Goal: Task Accomplishment & Management: Manage account settings

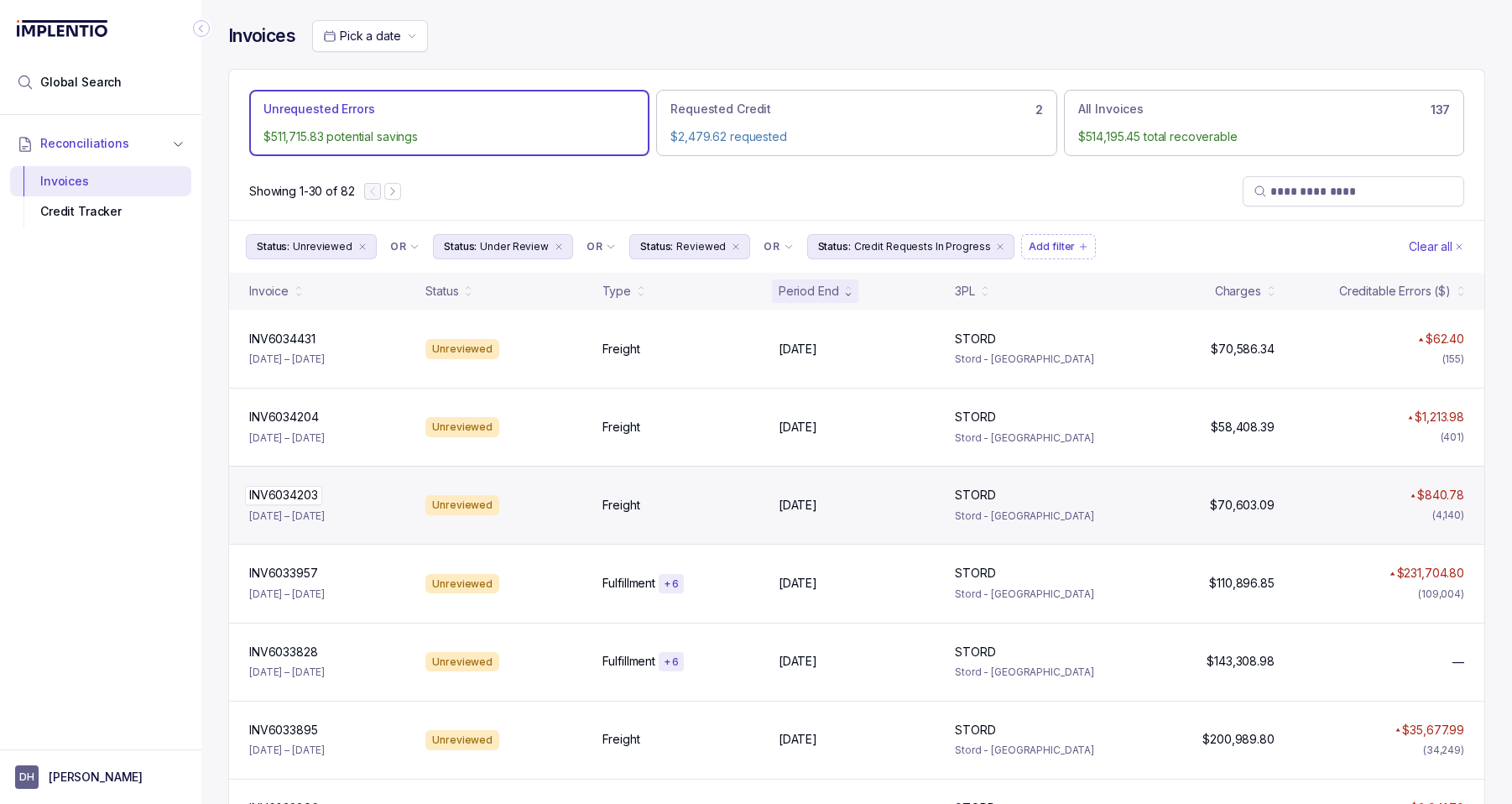
click at [375, 499] on div "INV6034203 INV6034203" at bounding box center [327, 494] width 156 height 16
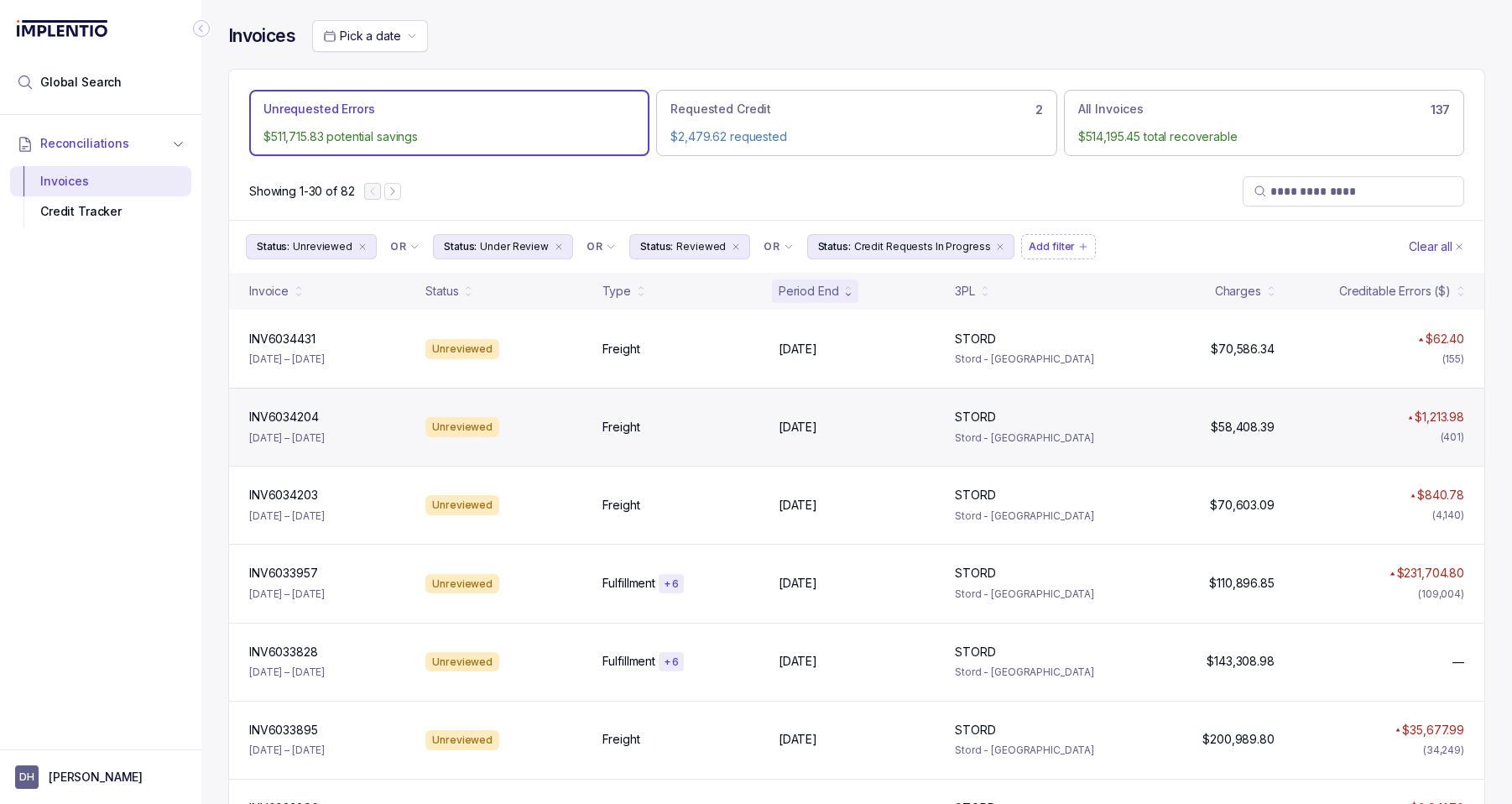
click at [320, 430] on p "Aug 19 – Aug 19, 2025" at bounding box center [287, 437] width 76 height 16
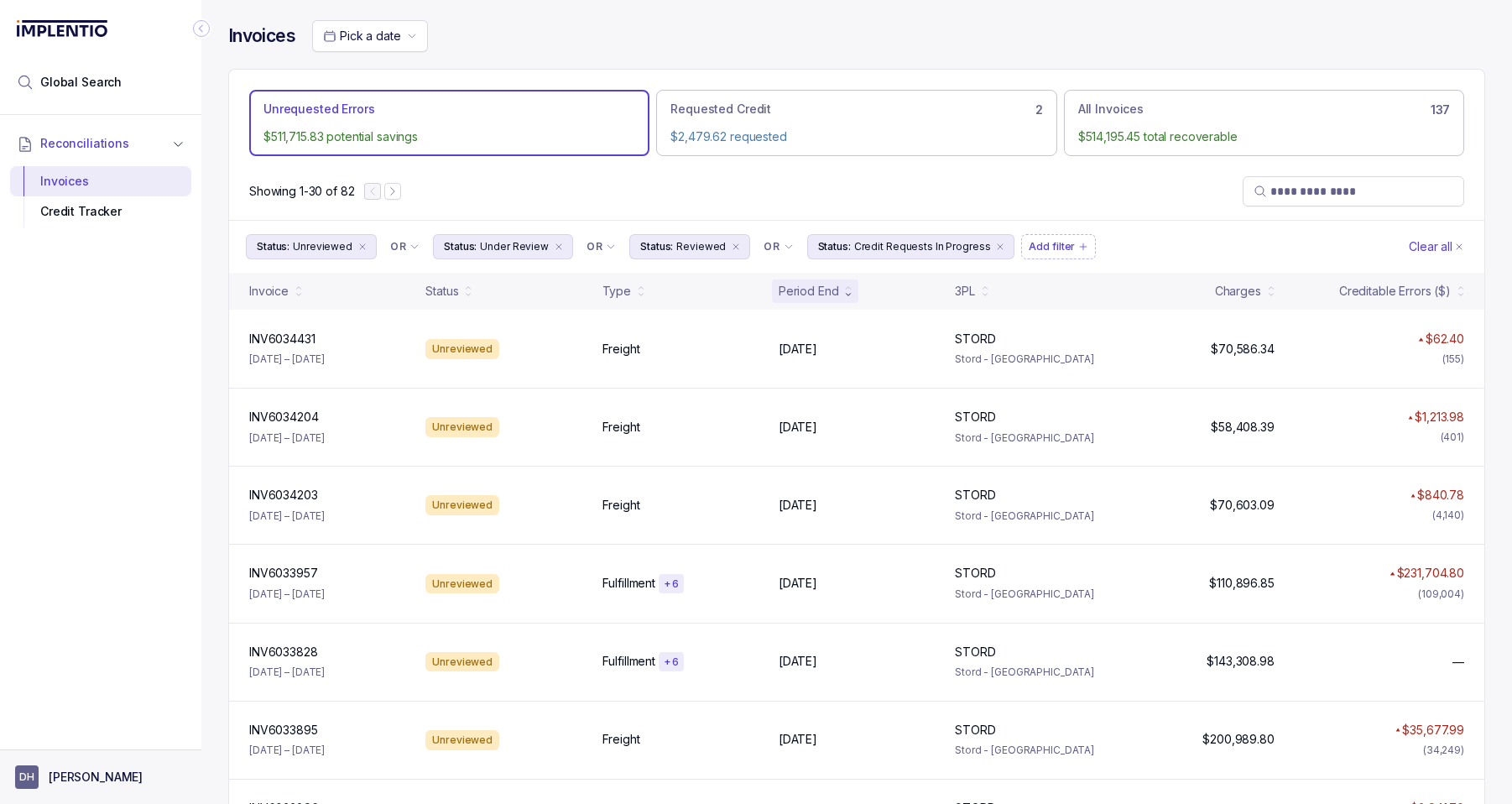
click at [127, 769] on button "DH DeJuan Hall" at bounding box center [101, 776] width 171 height 23
click at [73, 734] on p "Logout" at bounding box center [110, 740] width 139 height 16
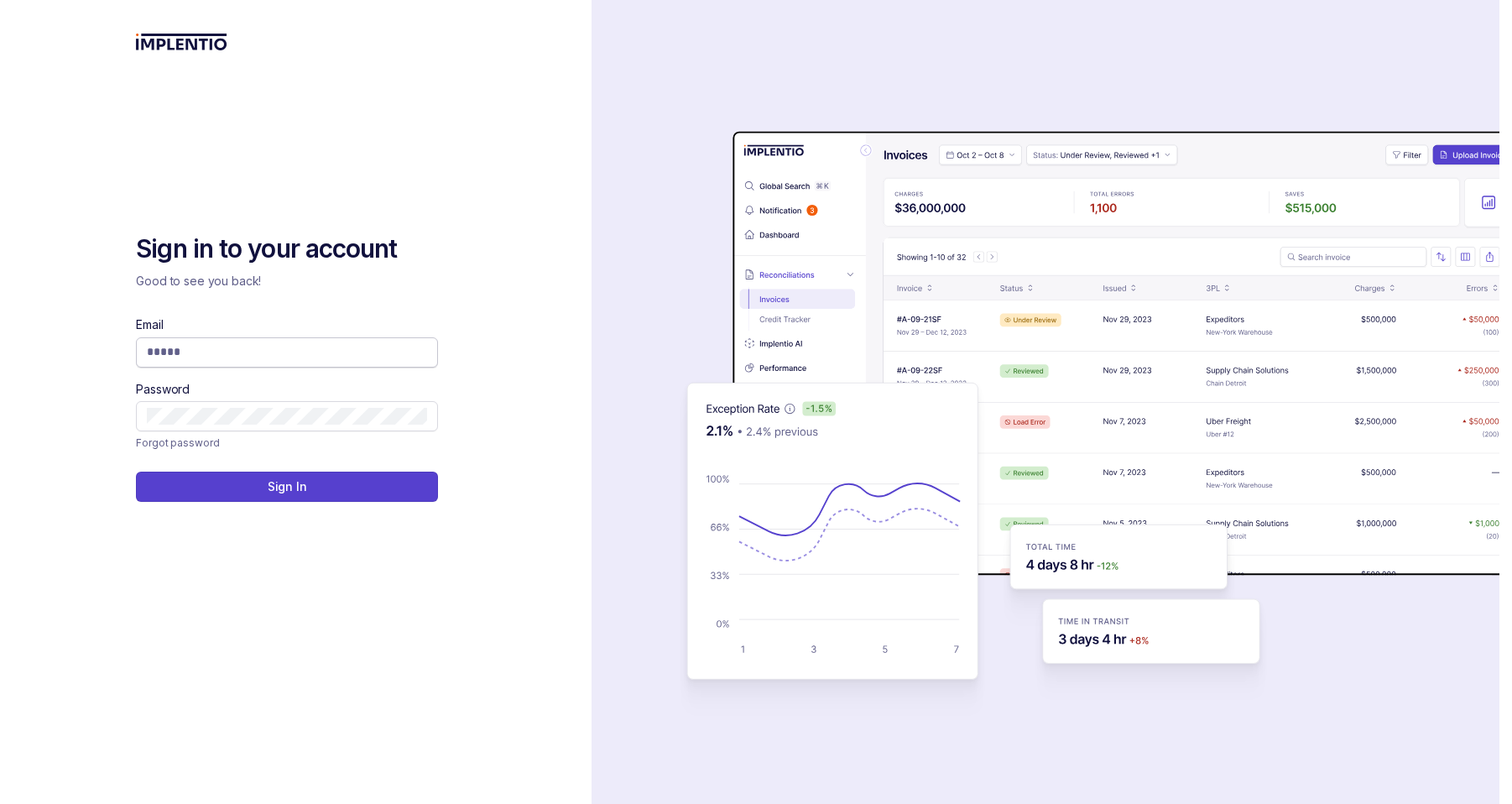
click at [243, 347] on input "Email" at bounding box center [287, 351] width 280 height 16
type input "**********"
click at [310, 480] on button "Sign In" at bounding box center [287, 487] width 302 height 30
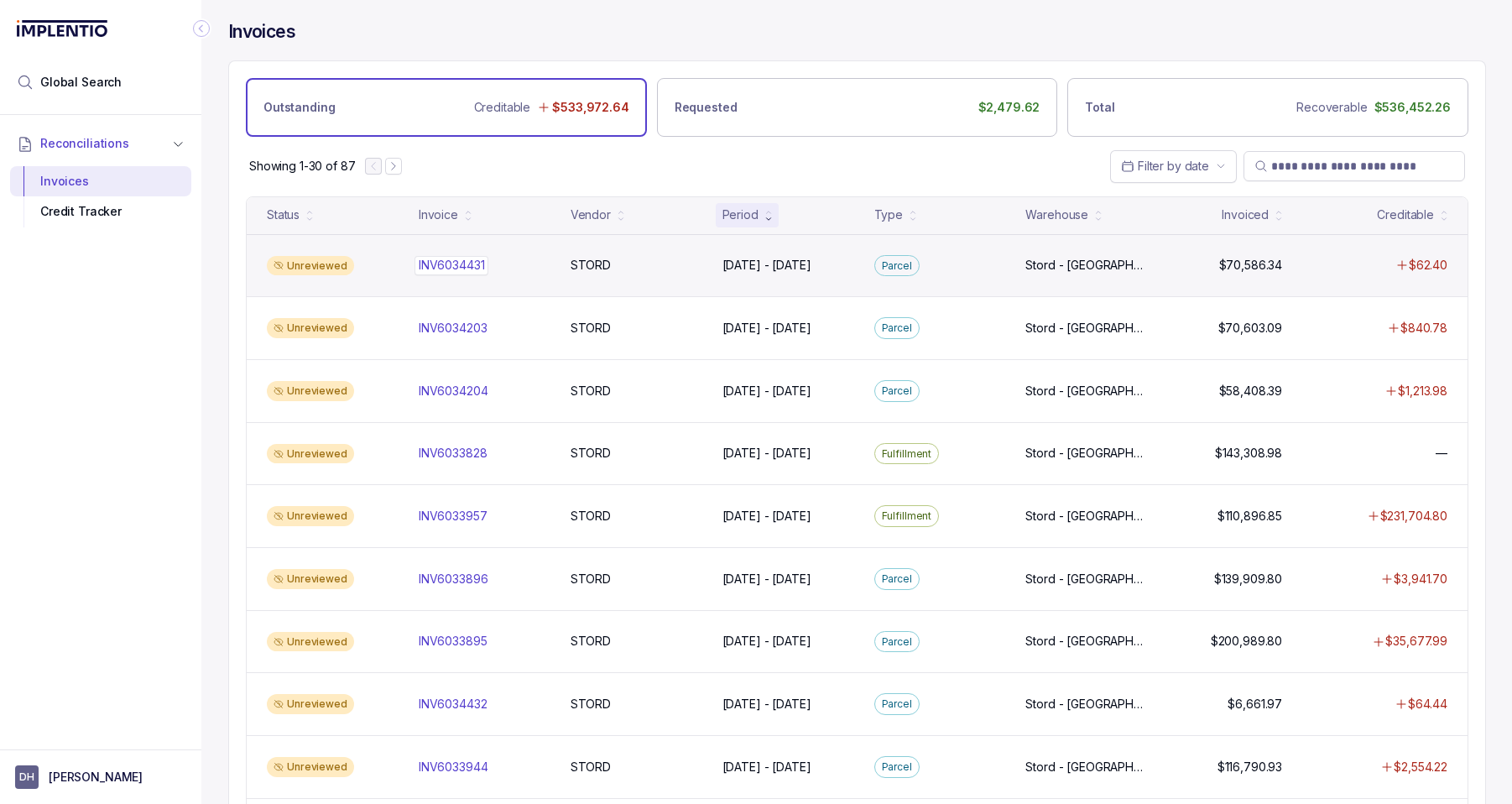
click at [524, 267] on div "INV6034431 INV6034431" at bounding box center [484, 265] width 132 height 16
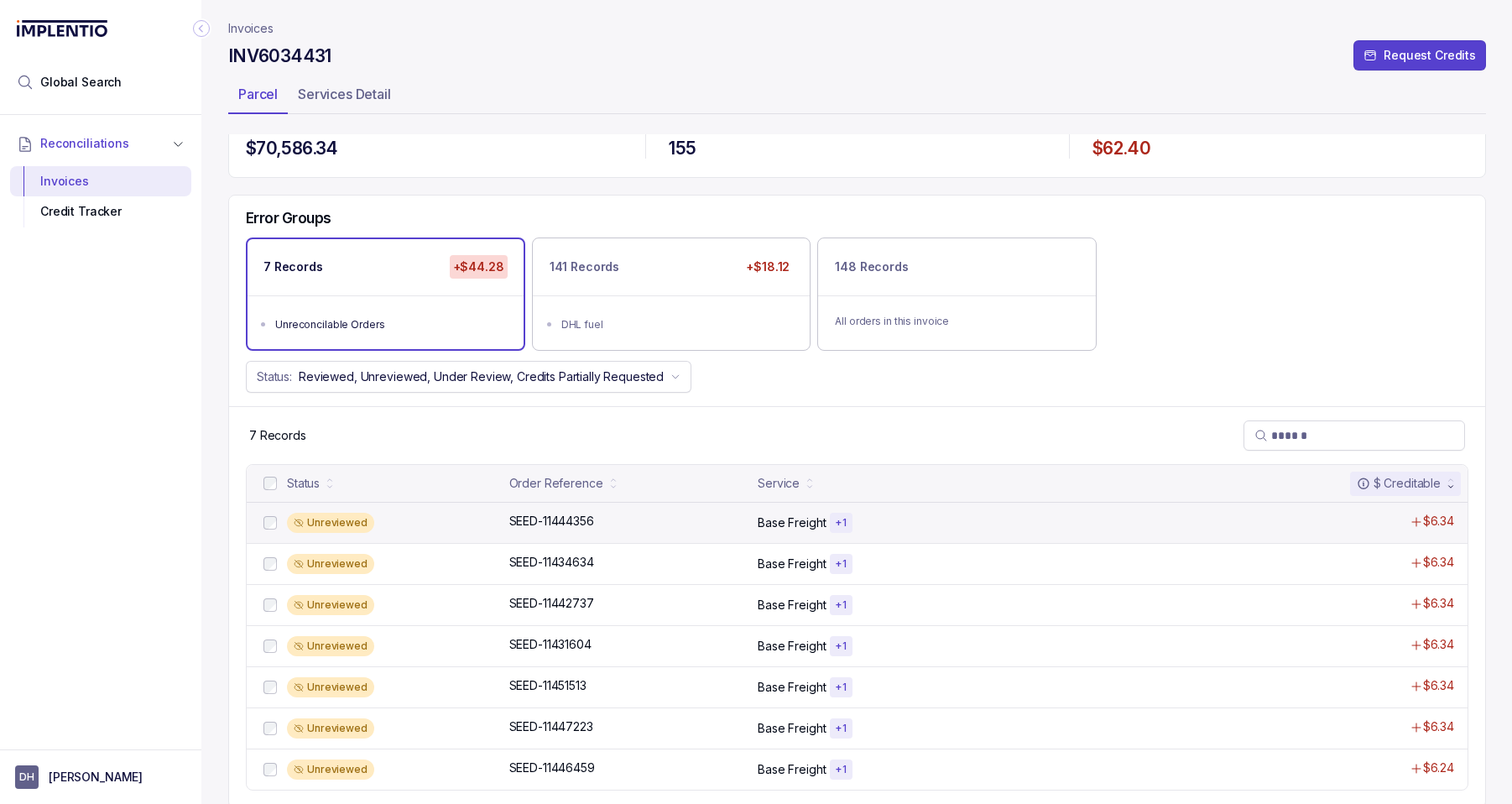
scroll to position [33, 0]
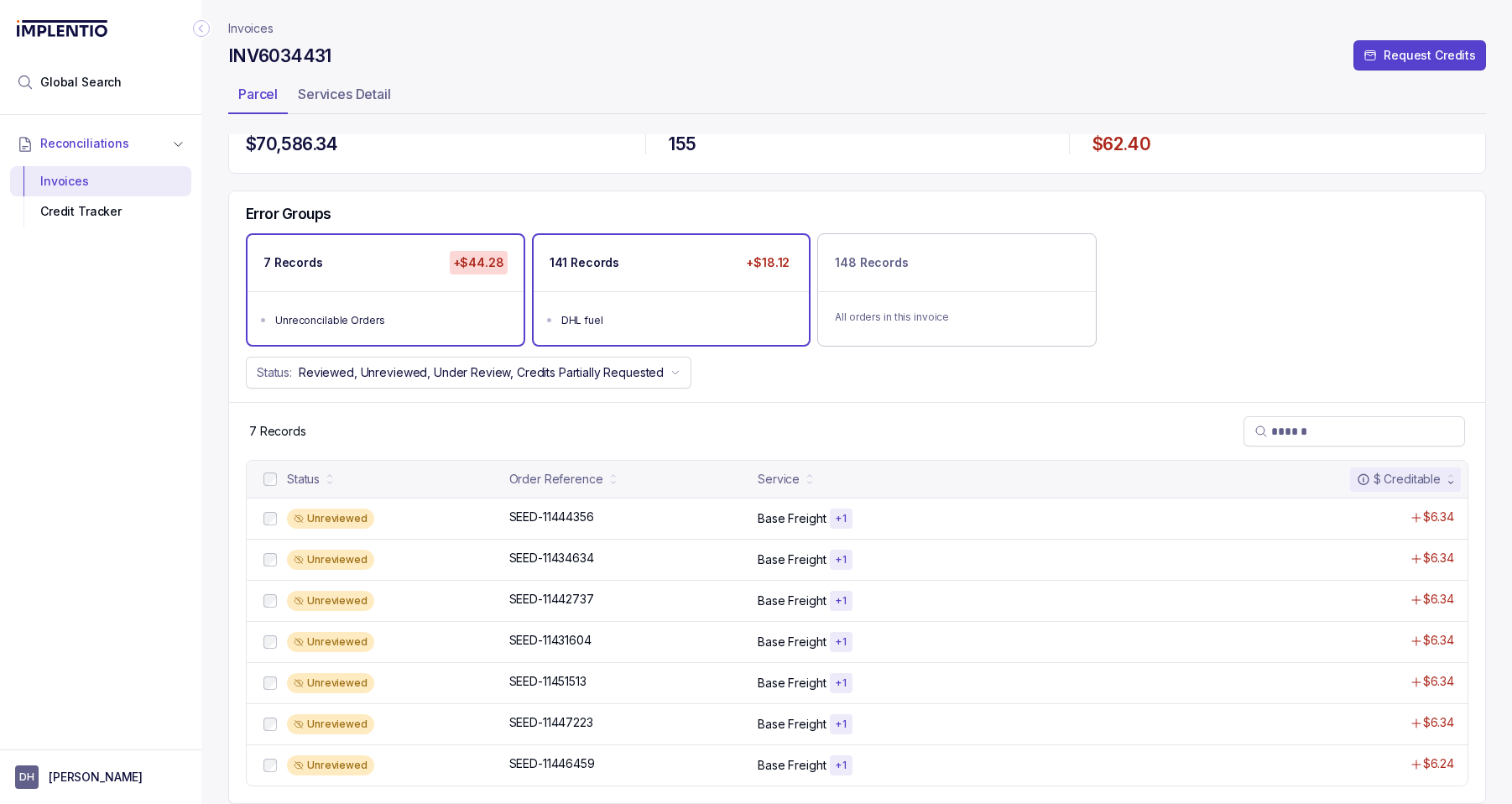
click at [633, 286] on div "141 Records +$18.12" at bounding box center [672, 262] width 276 height 56
click at [425, 281] on div "7 Records +$44.28" at bounding box center [386, 262] width 276 height 56
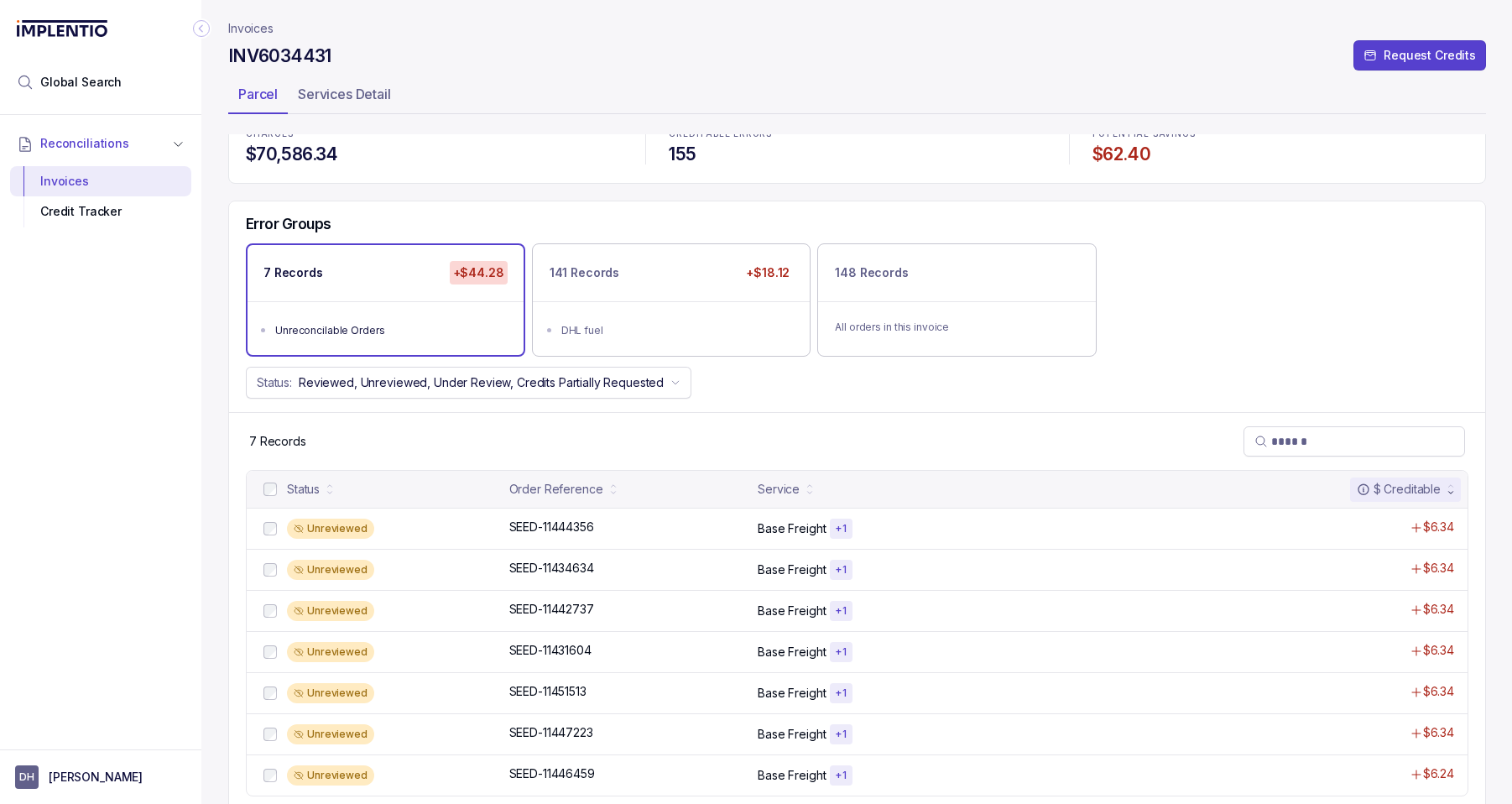
scroll to position [0, 0]
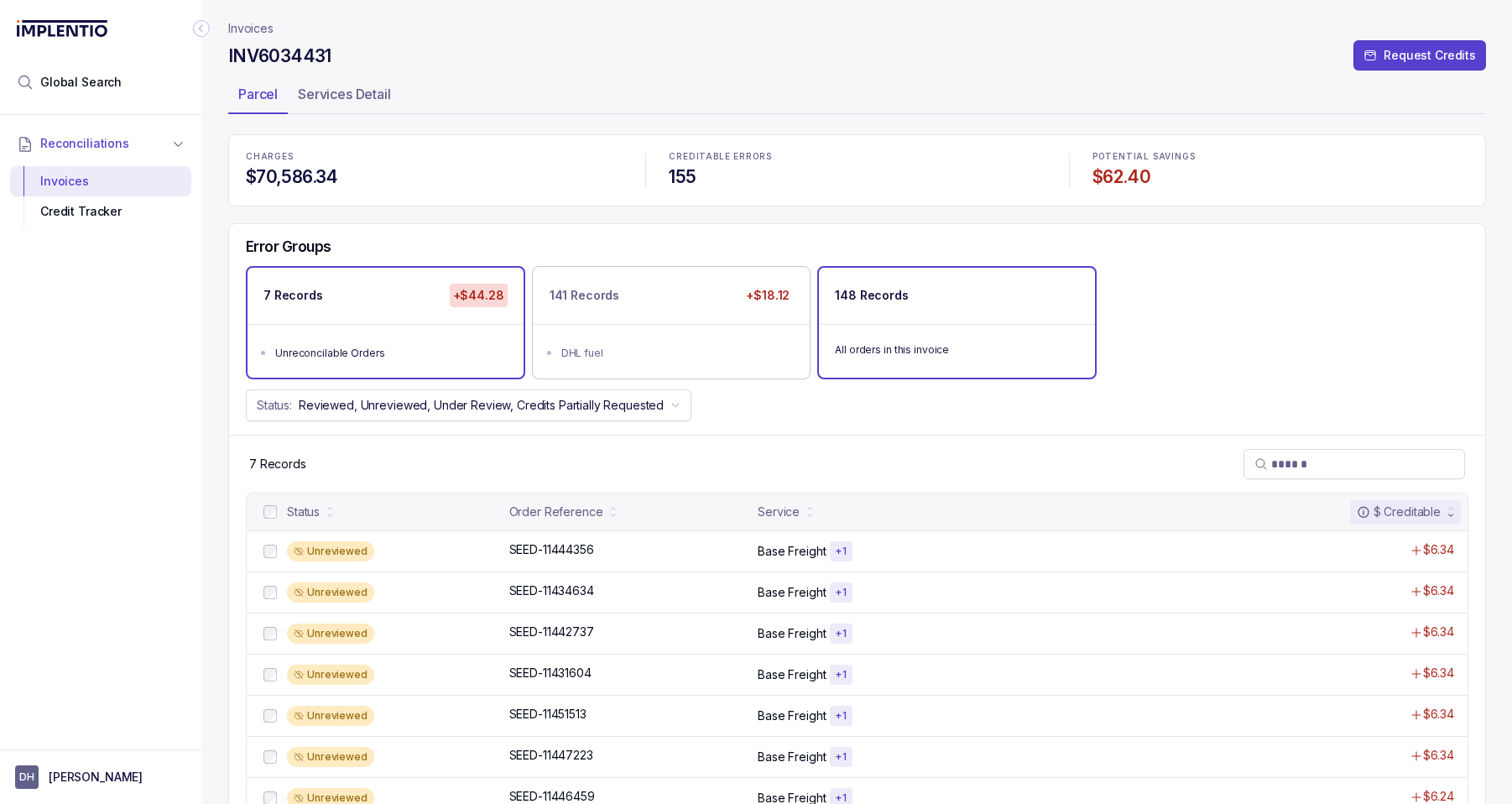
click at [966, 311] on div "148 Records" at bounding box center [957, 295] width 276 height 56
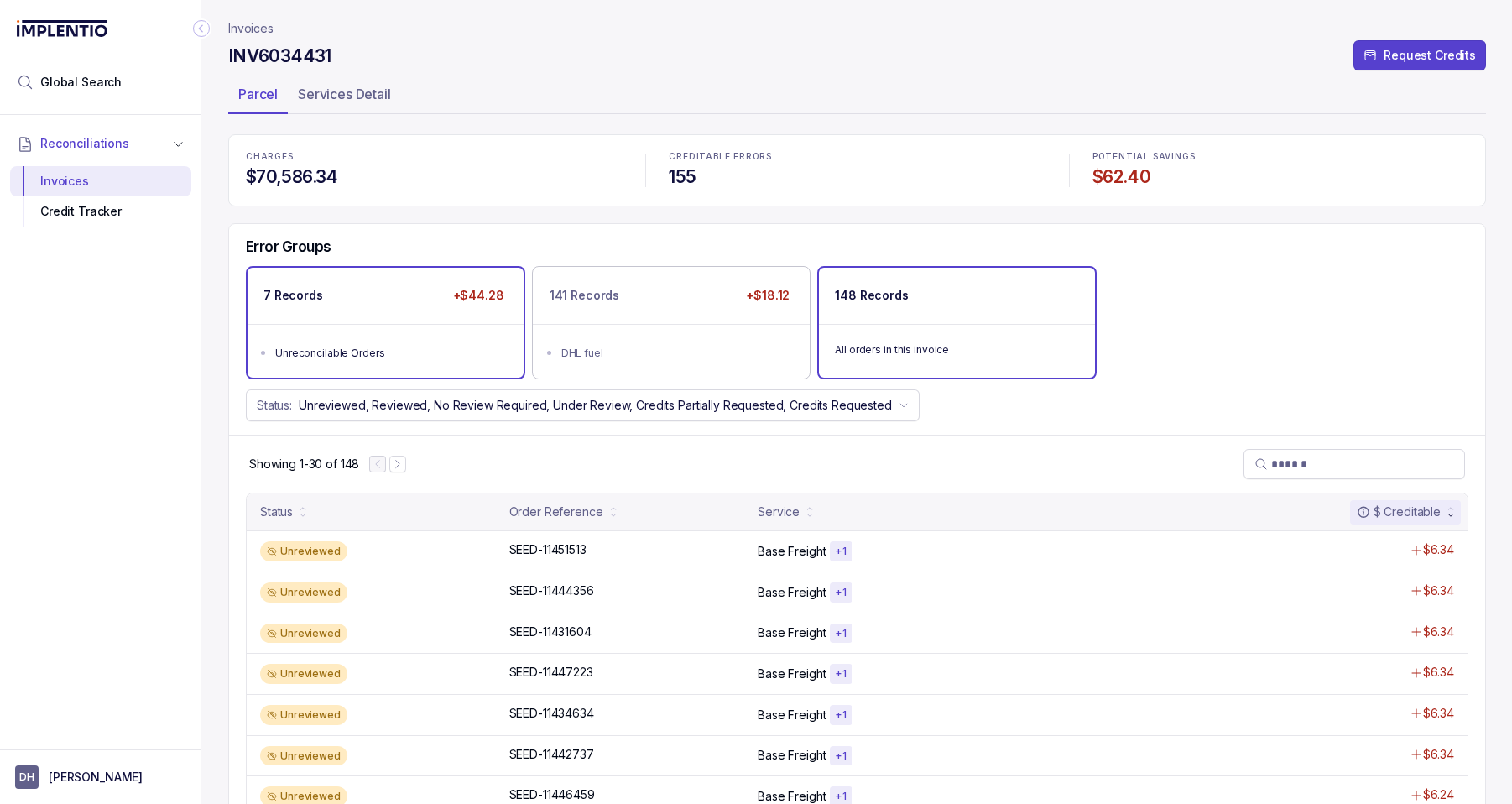
click at [396, 342] on li "Unreconcilable Orders" at bounding box center [397, 351] width 244 height 20
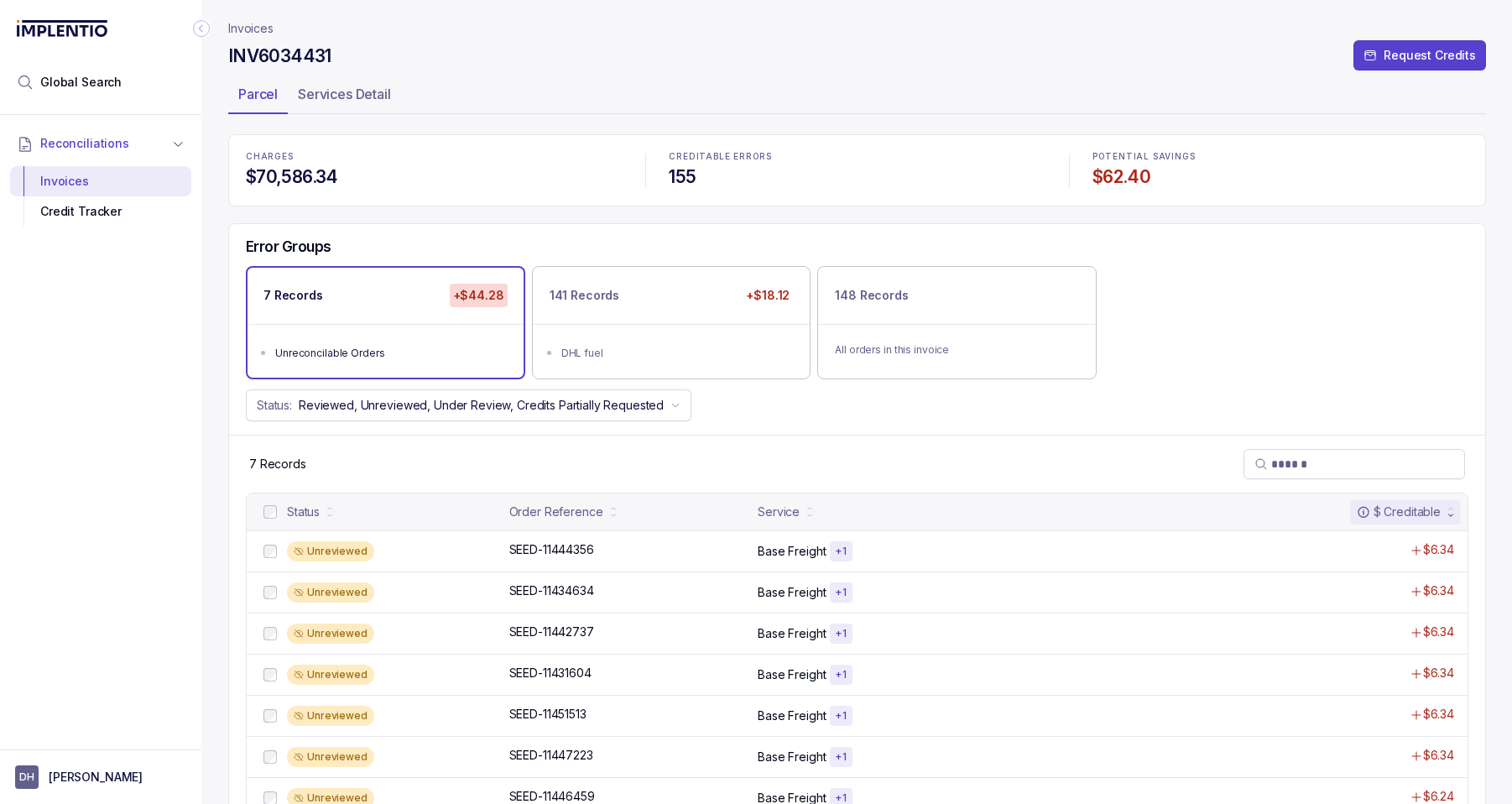
click at [235, 28] on p "Invoices" at bounding box center [251, 28] width 46 height 16
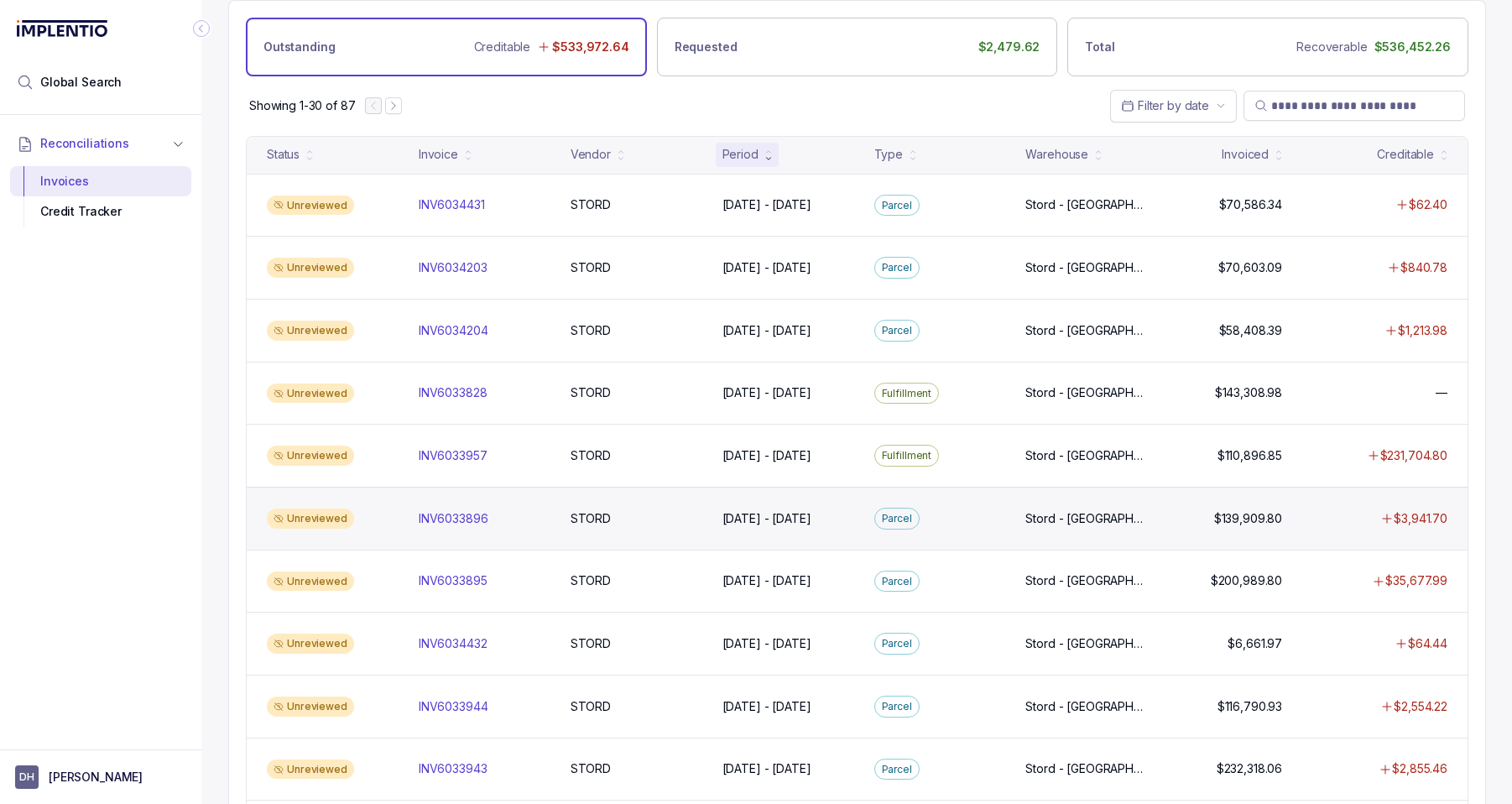
scroll to position [85, 0]
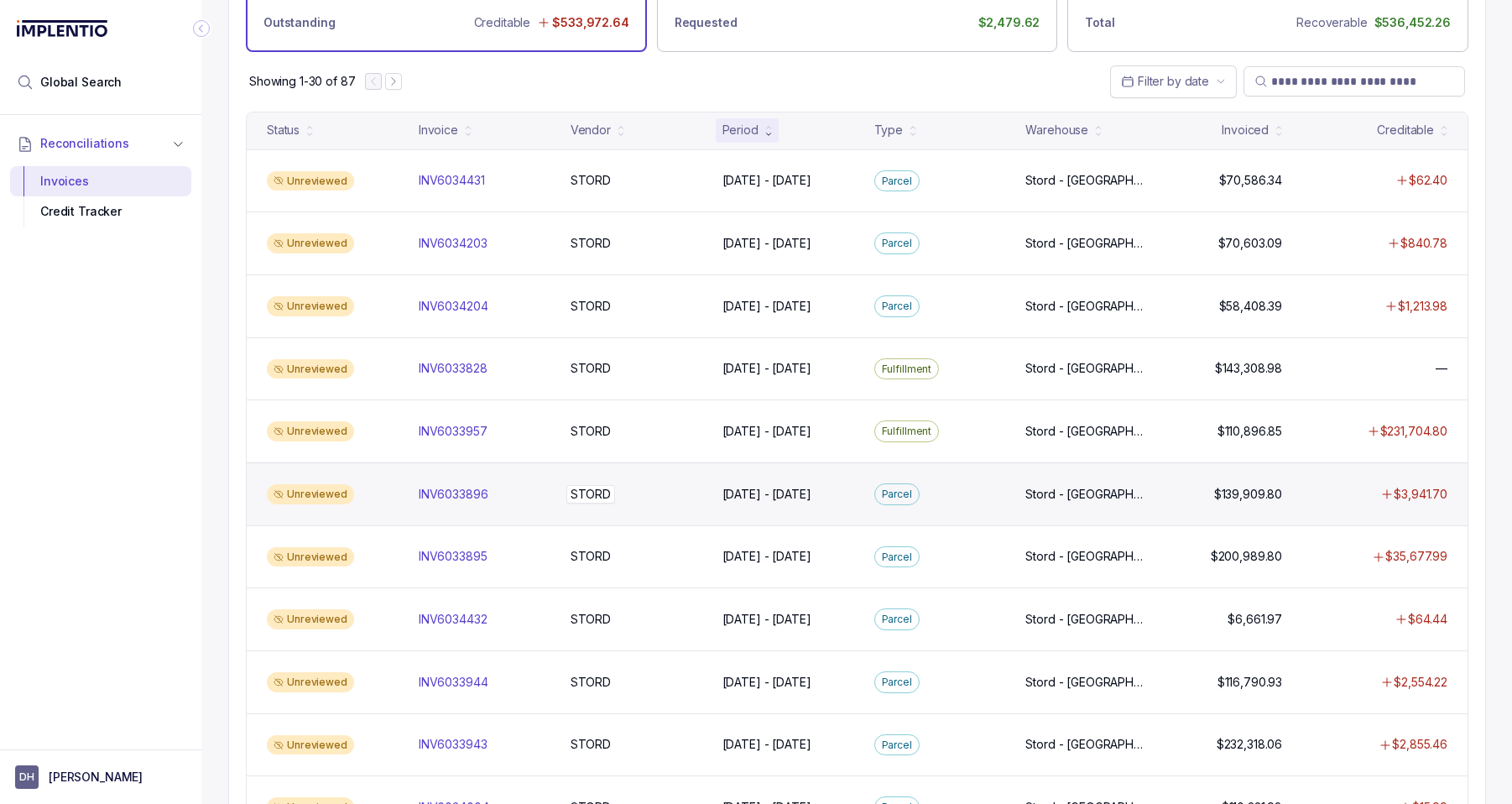
click at [663, 501] on div "STORD STORD" at bounding box center [636, 493] width 132 height 16
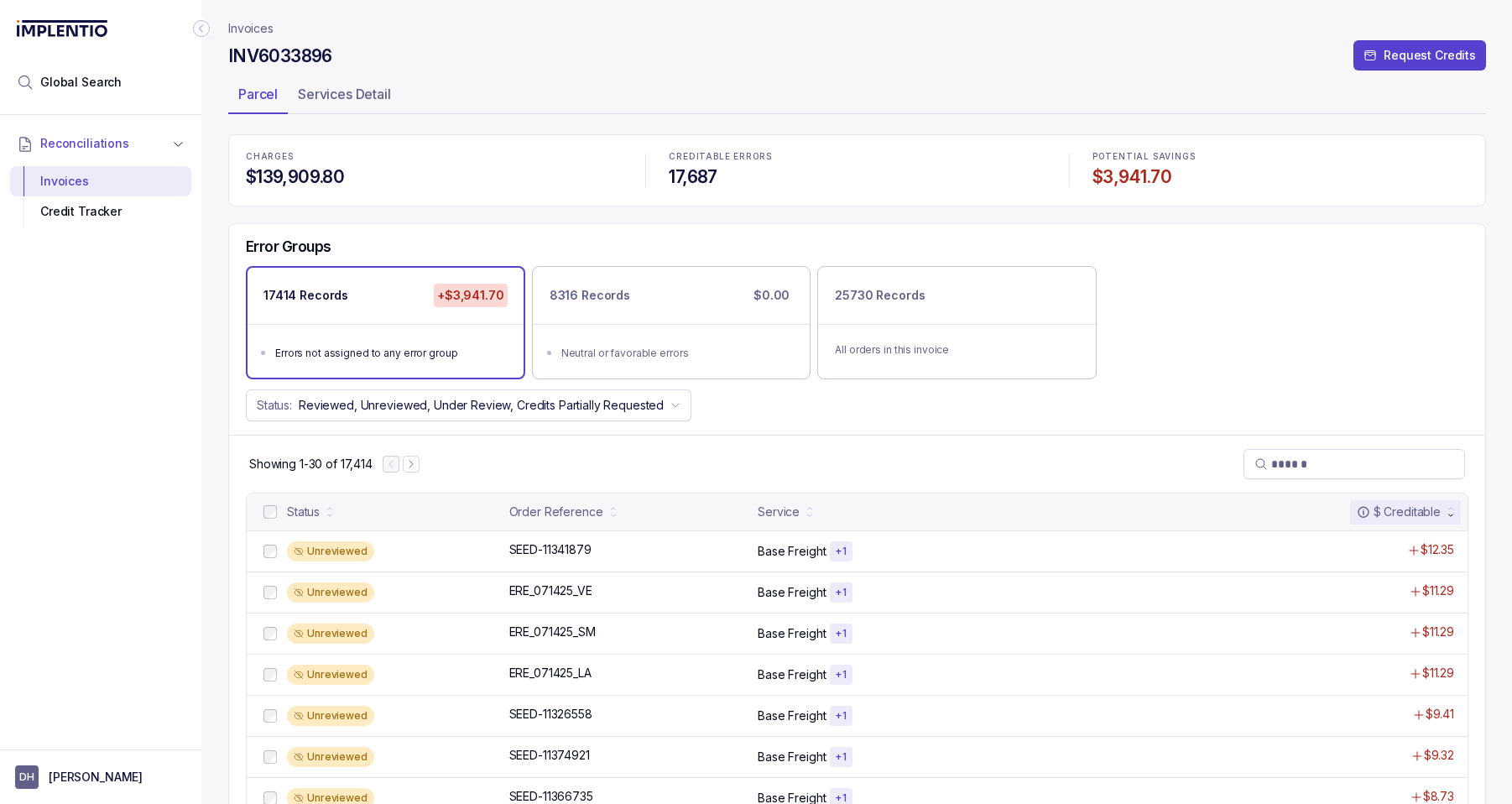
click at [205, 29] on icon "Collapse Icon" at bounding box center [201, 28] width 16 height 16
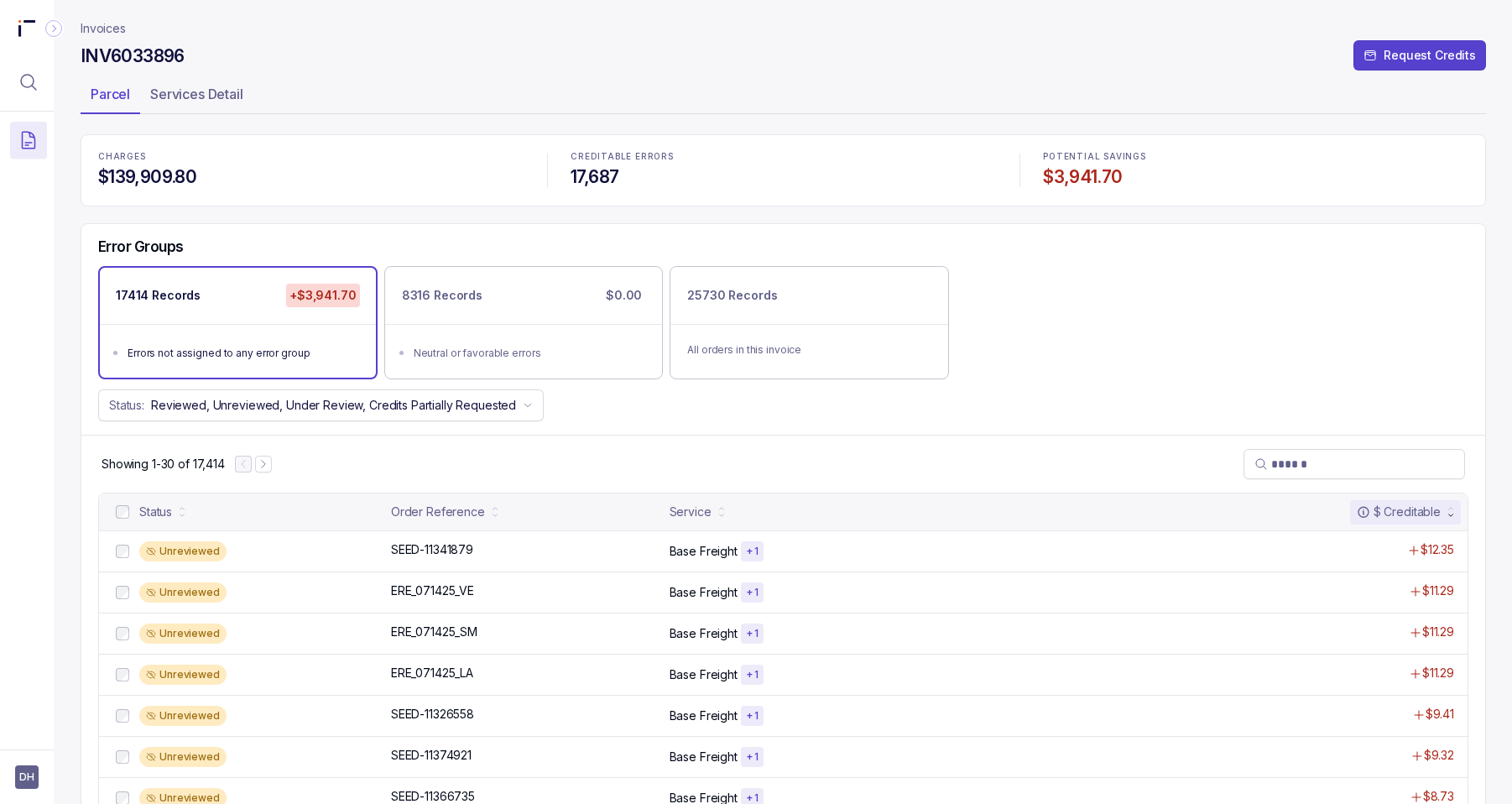
click at [98, 30] on p "Invoices" at bounding box center [103, 28] width 46 height 16
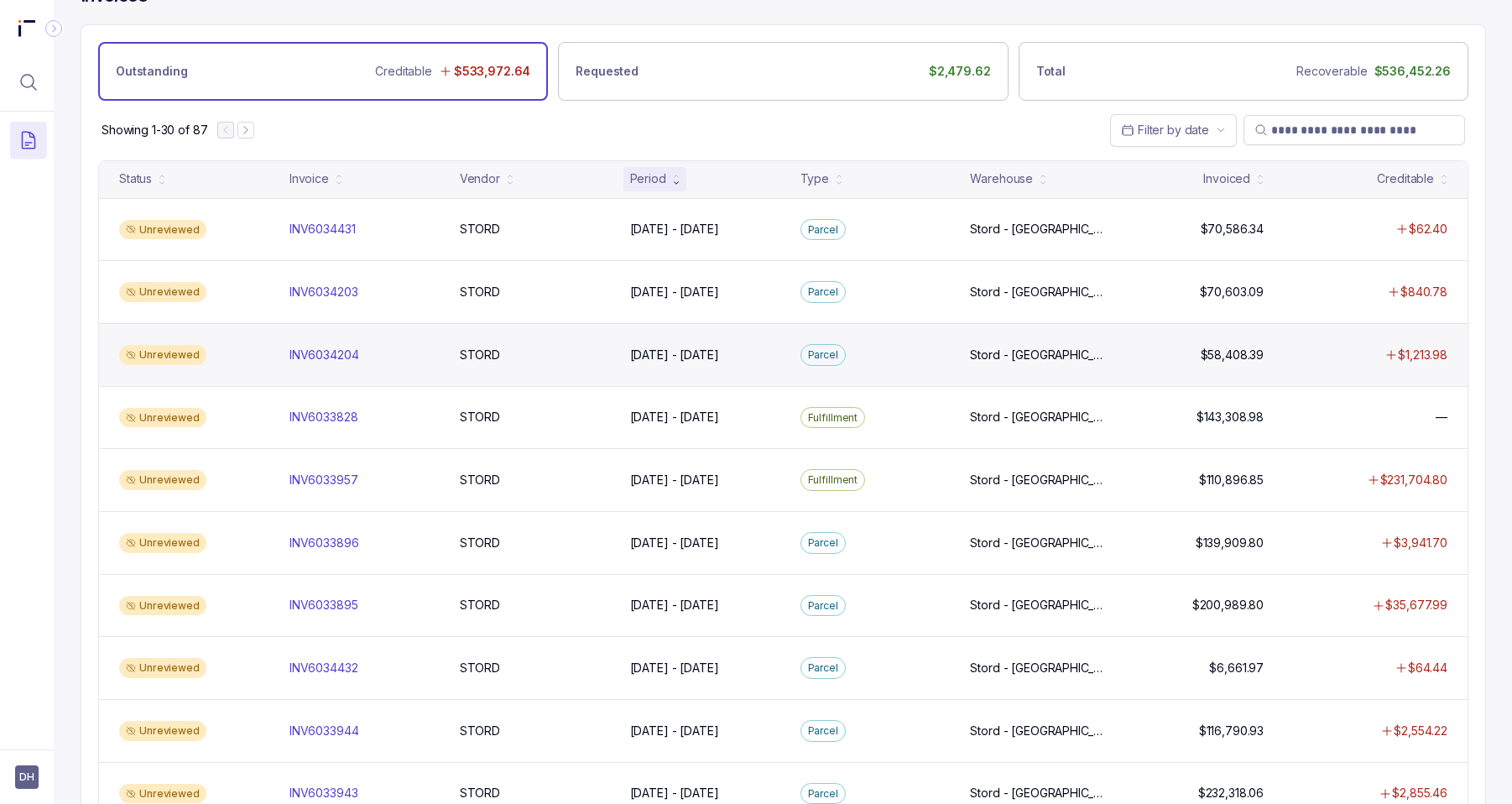
scroll to position [136, 0]
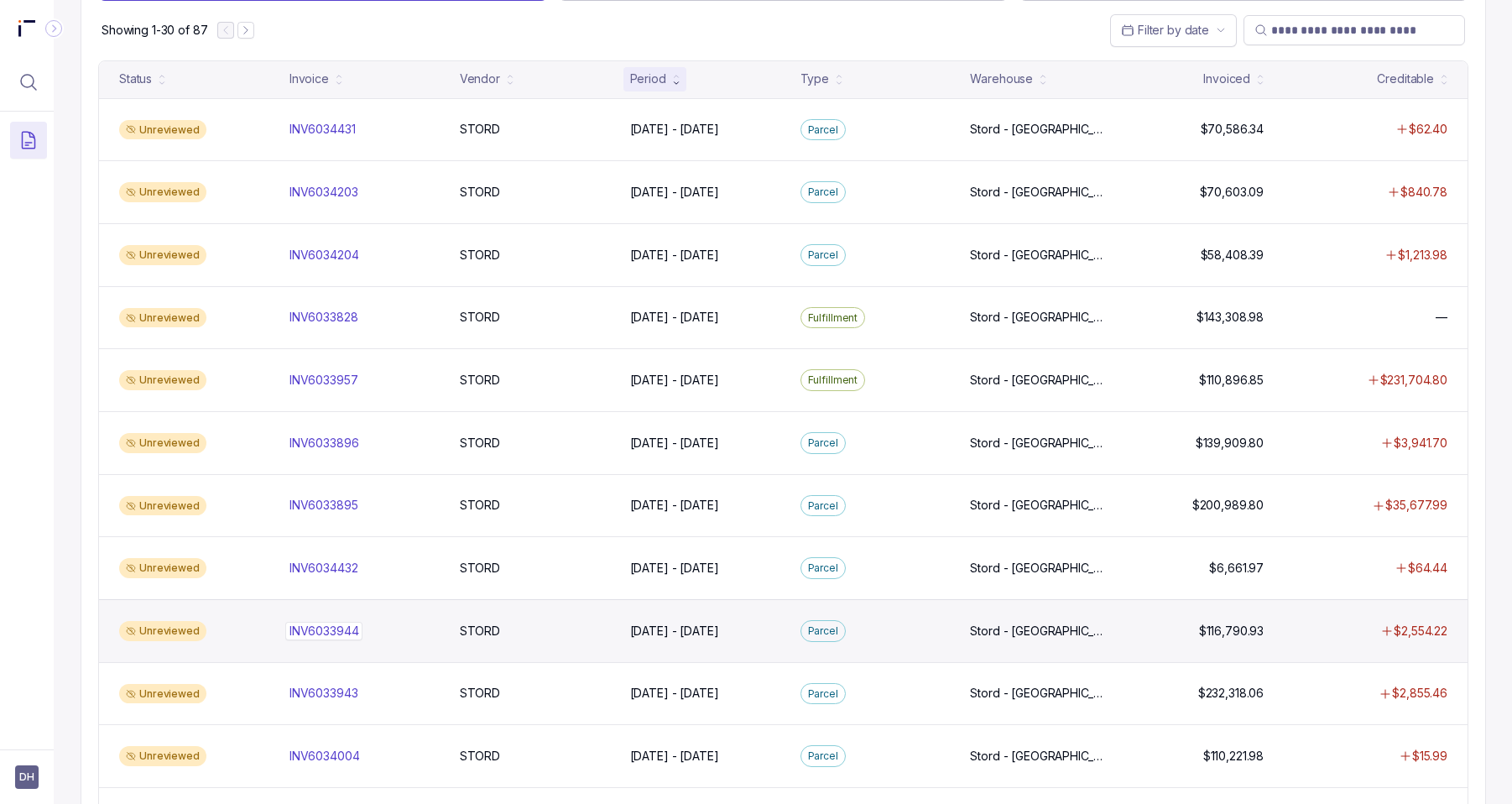
click at [301, 631] on p "INV6033944" at bounding box center [324, 631] width 78 height 18
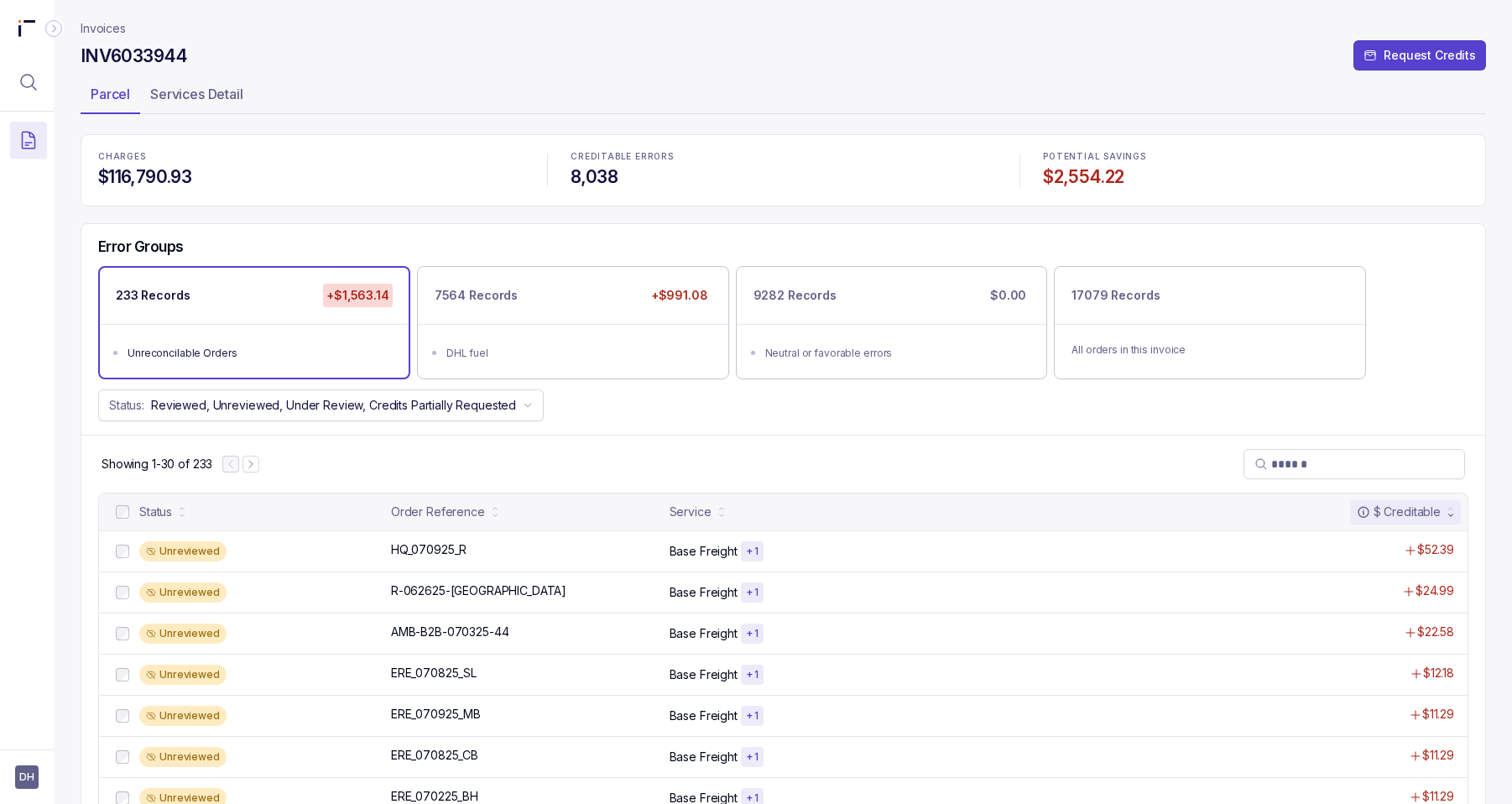
click at [283, 330] on ul "Unreconcilable Orders" at bounding box center [255, 350] width 309 height 53
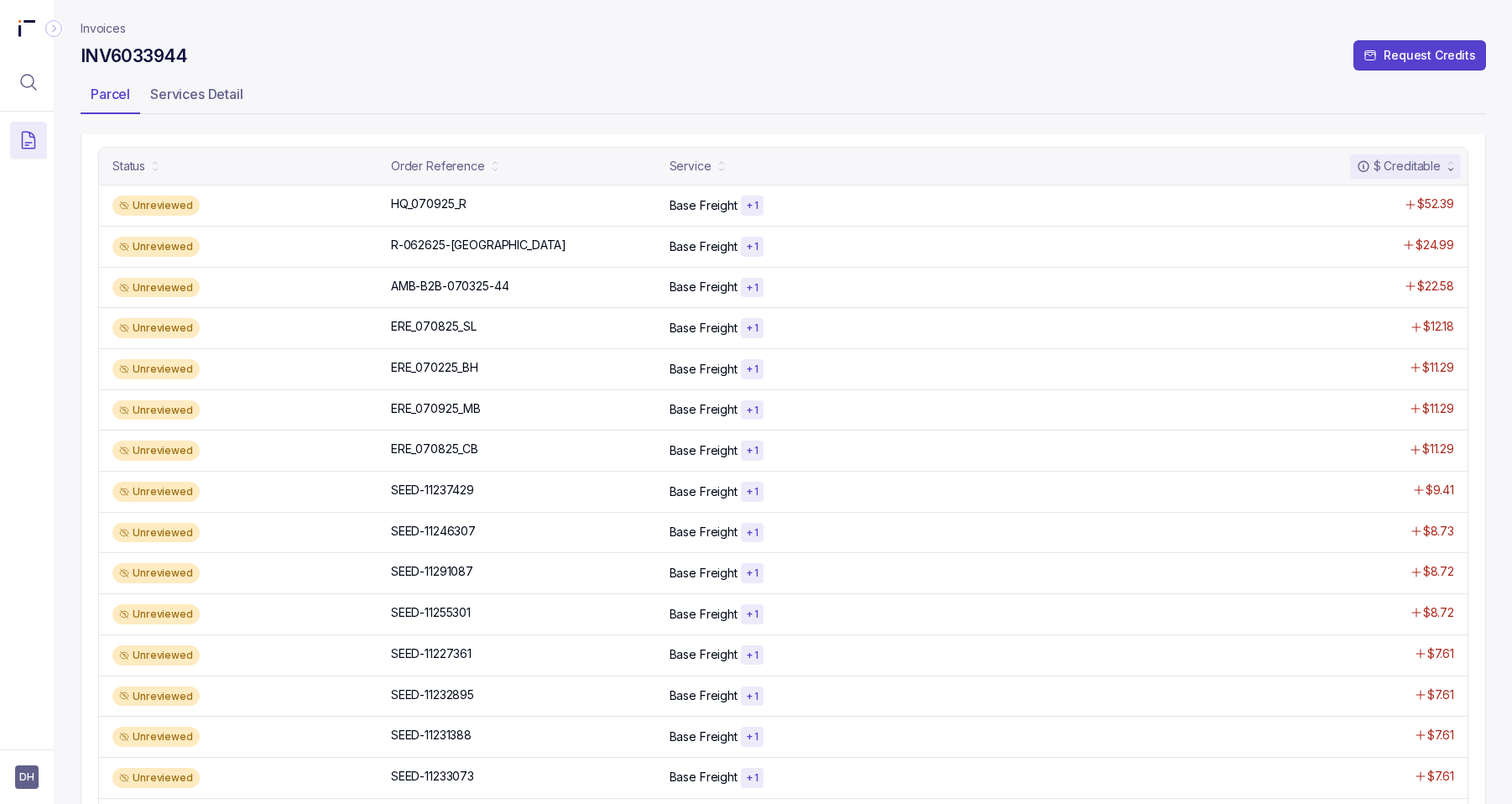
scroll to position [374, 0]
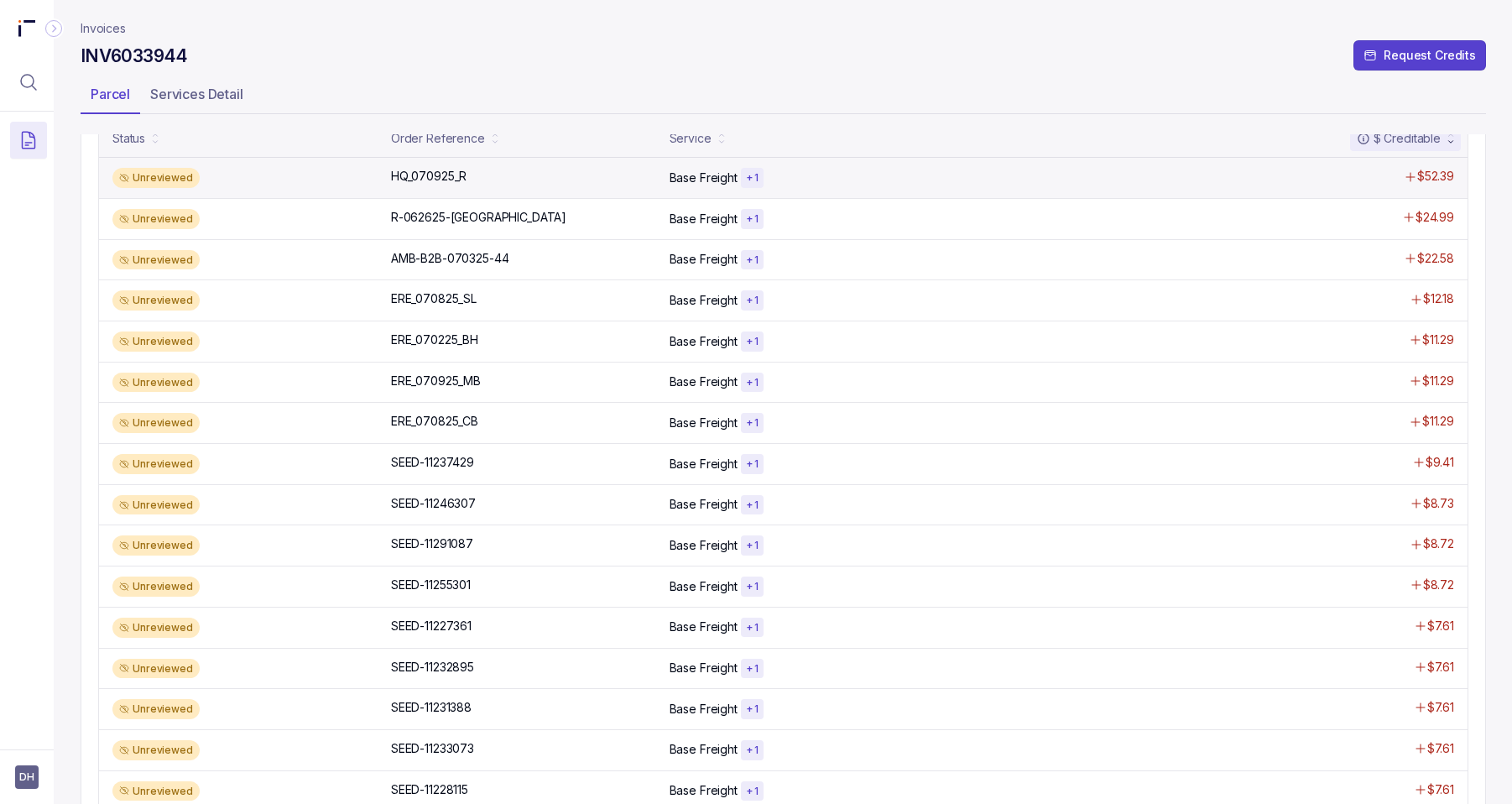
click at [208, 179] on div "Unreviewed" at bounding box center [246, 178] width 268 height 20
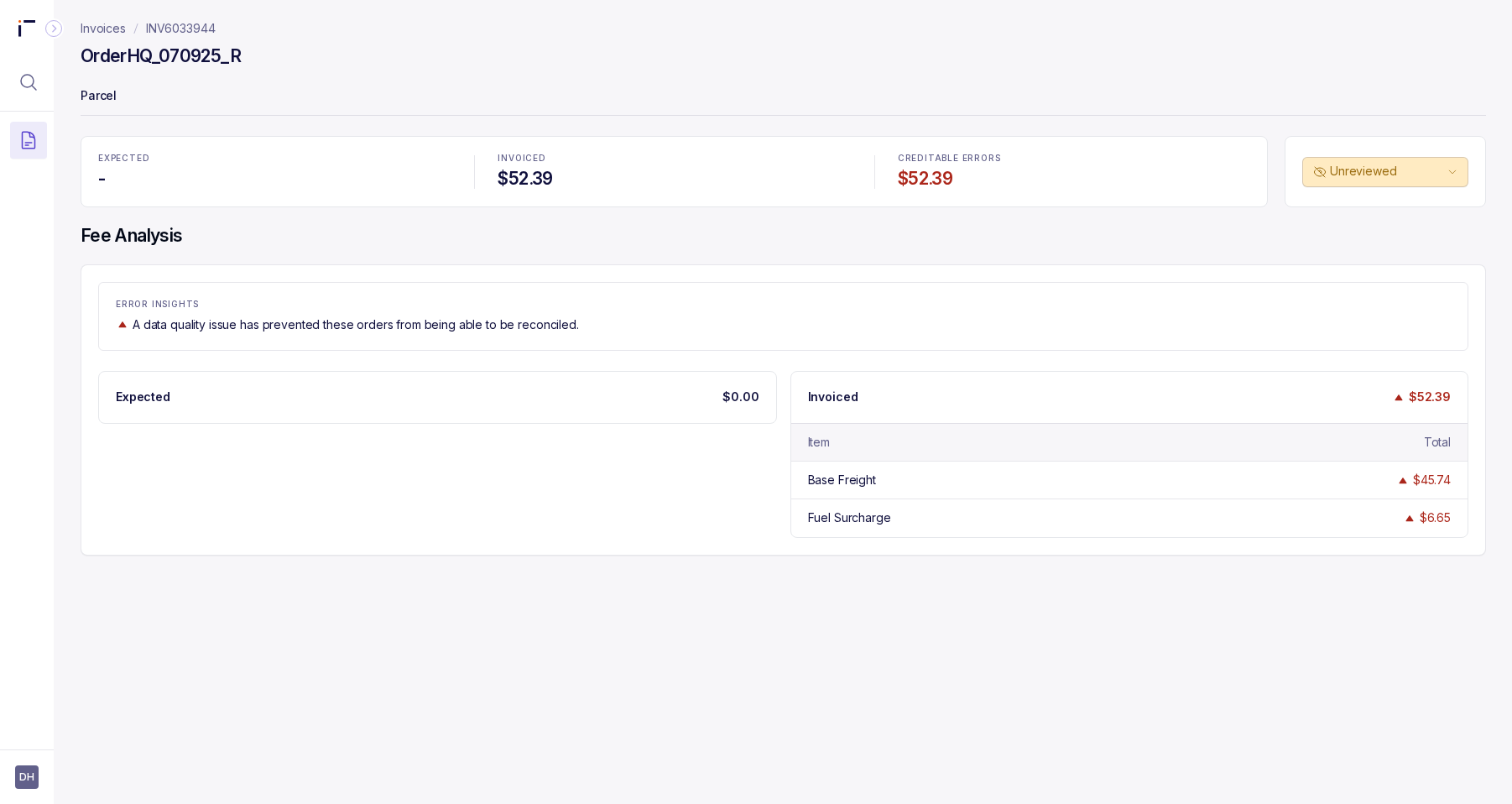
click at [51, 30] on icon "Collapse Icon" at bounding box center [54, 28] width 16 height 16
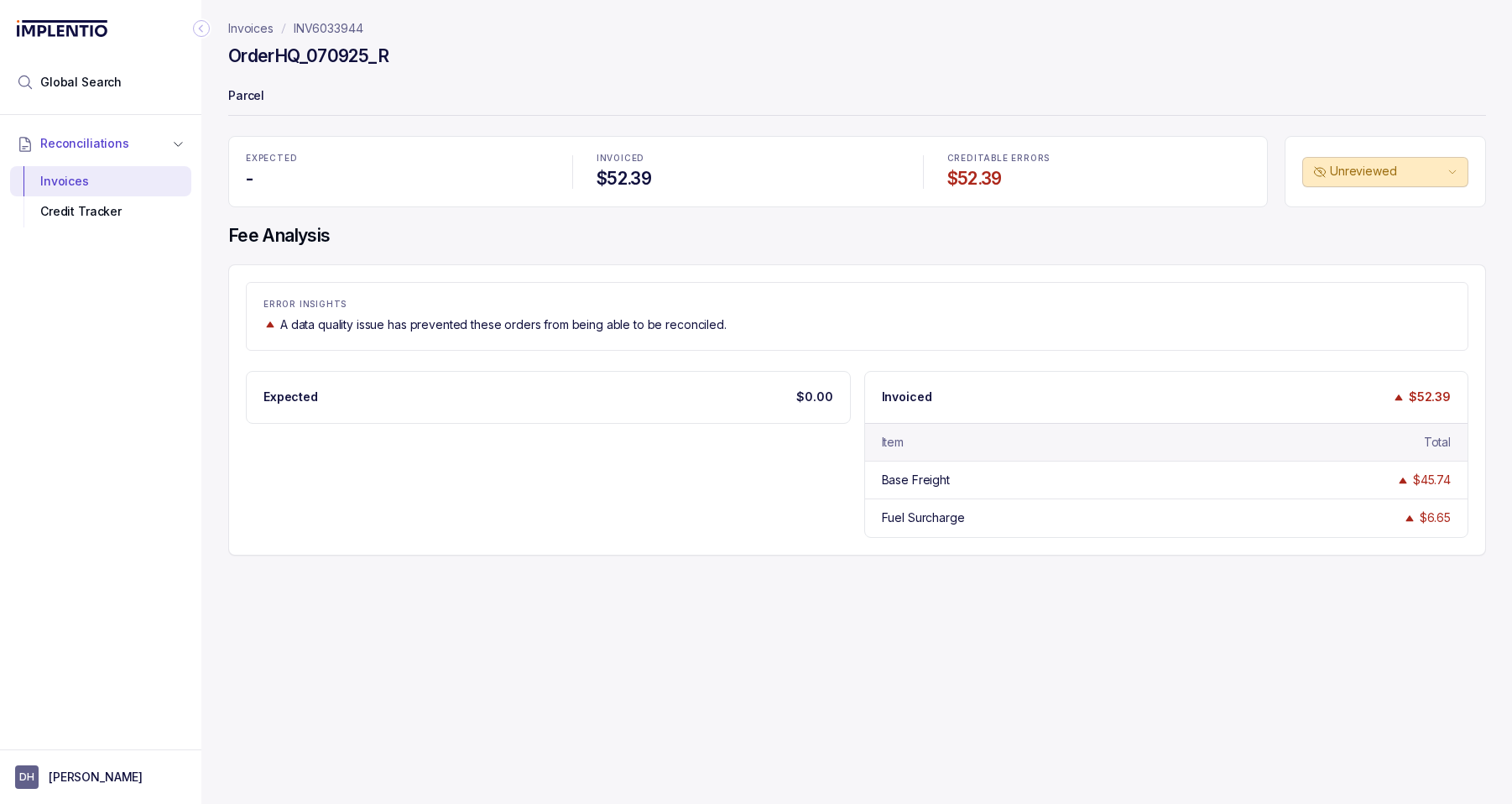
click at [253, 29] on p "Invoices" at bounding box center [251, 28] width 46 height 16
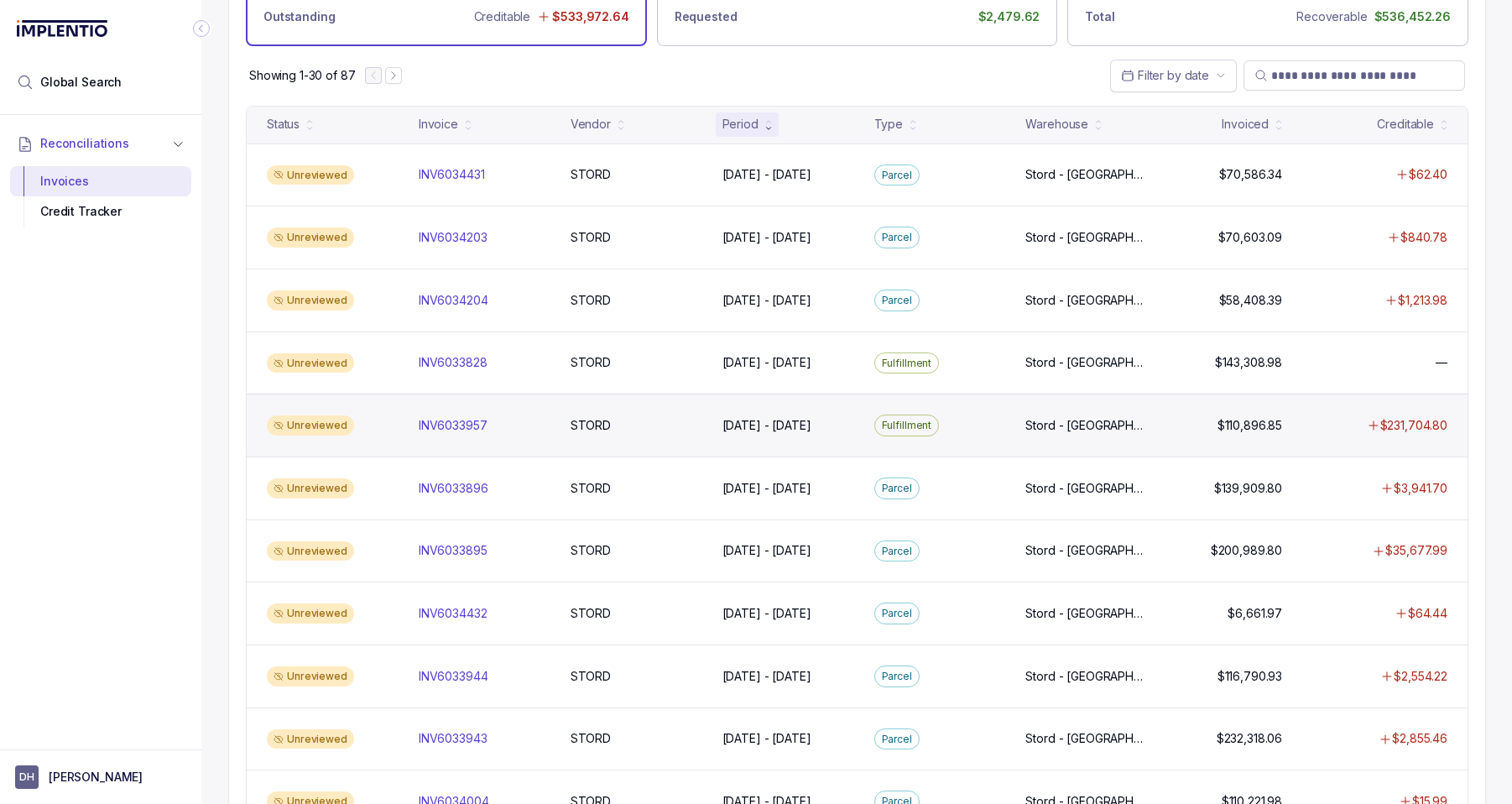
scroll to position [230, 0]
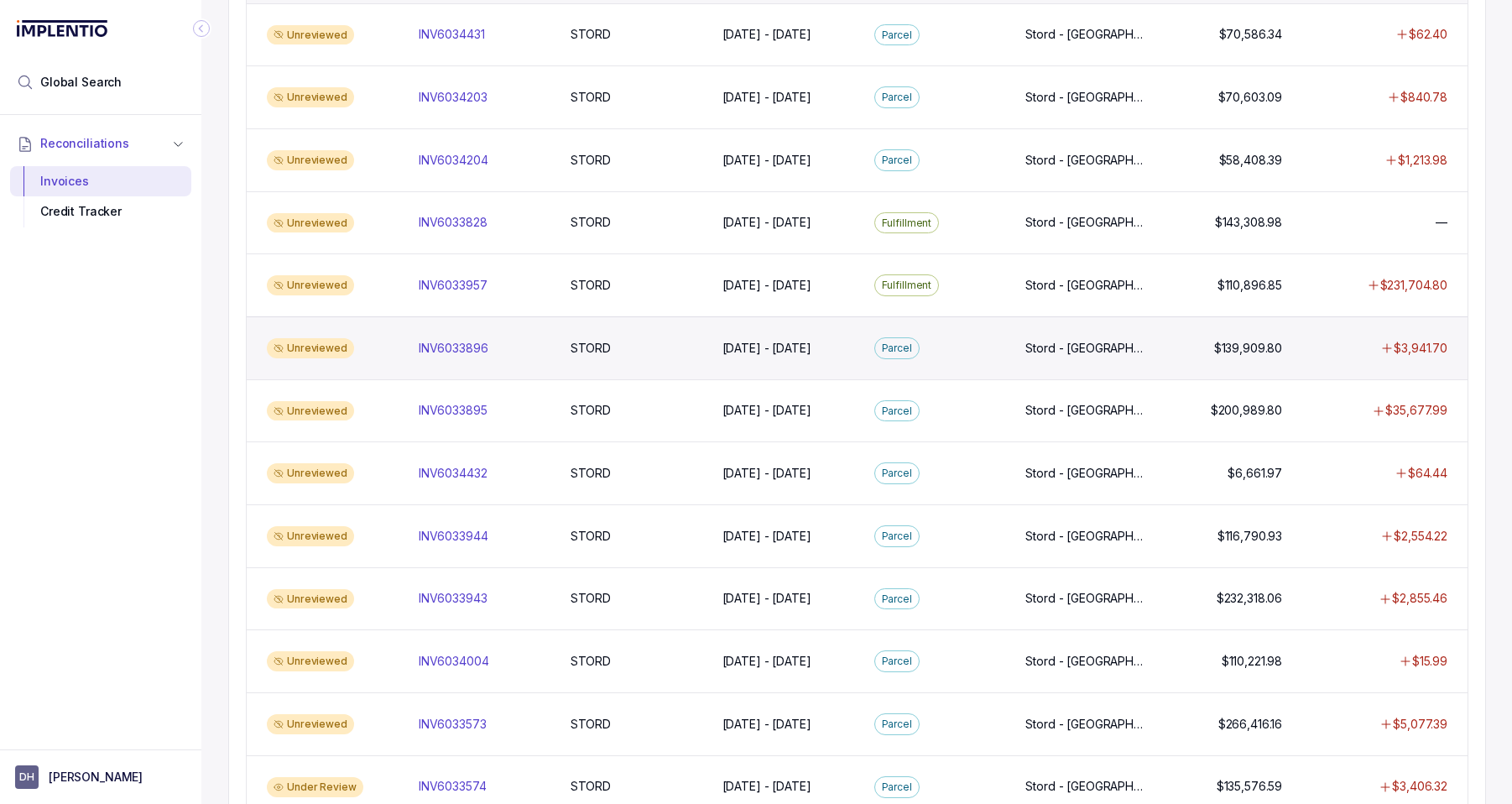
click at [540, 363] on div "Unreviewed INV6033896 INV6033896 STORD STORD [DATE] - [DATE] [DATE] - [DATE][GE…" at bounding box center [857, 348] width 1221 height 63
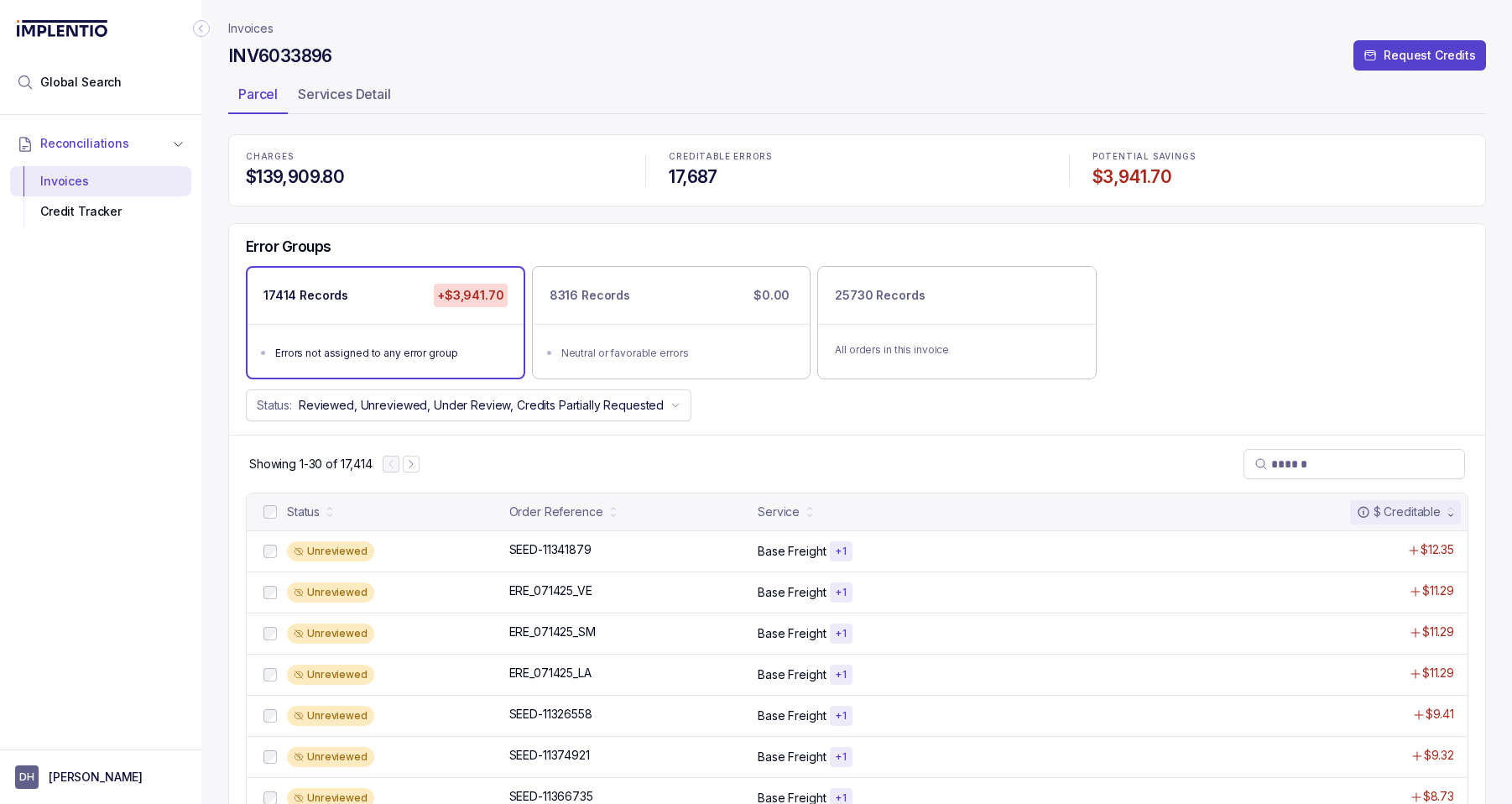
click at [241, 34] on p "Invoices" at bounding box center [251, 28] width 46 height 16
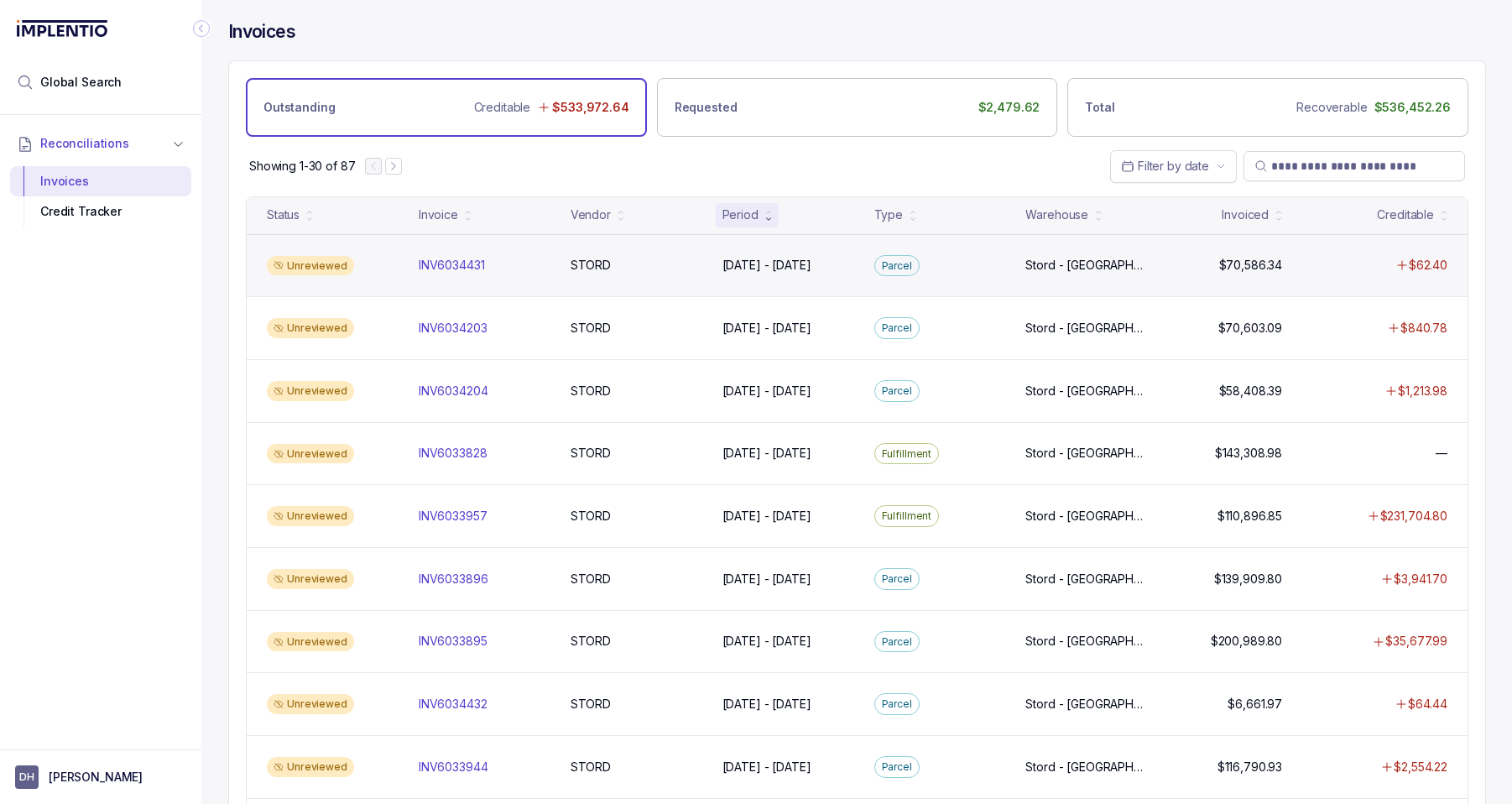
click at [389, 271] on div "Unreviewed" at bounding box center [332, 266] width 145 height 20
click at [453, 267] on p "INV6034431" at bounding box center [451, 265] width 75 height 18
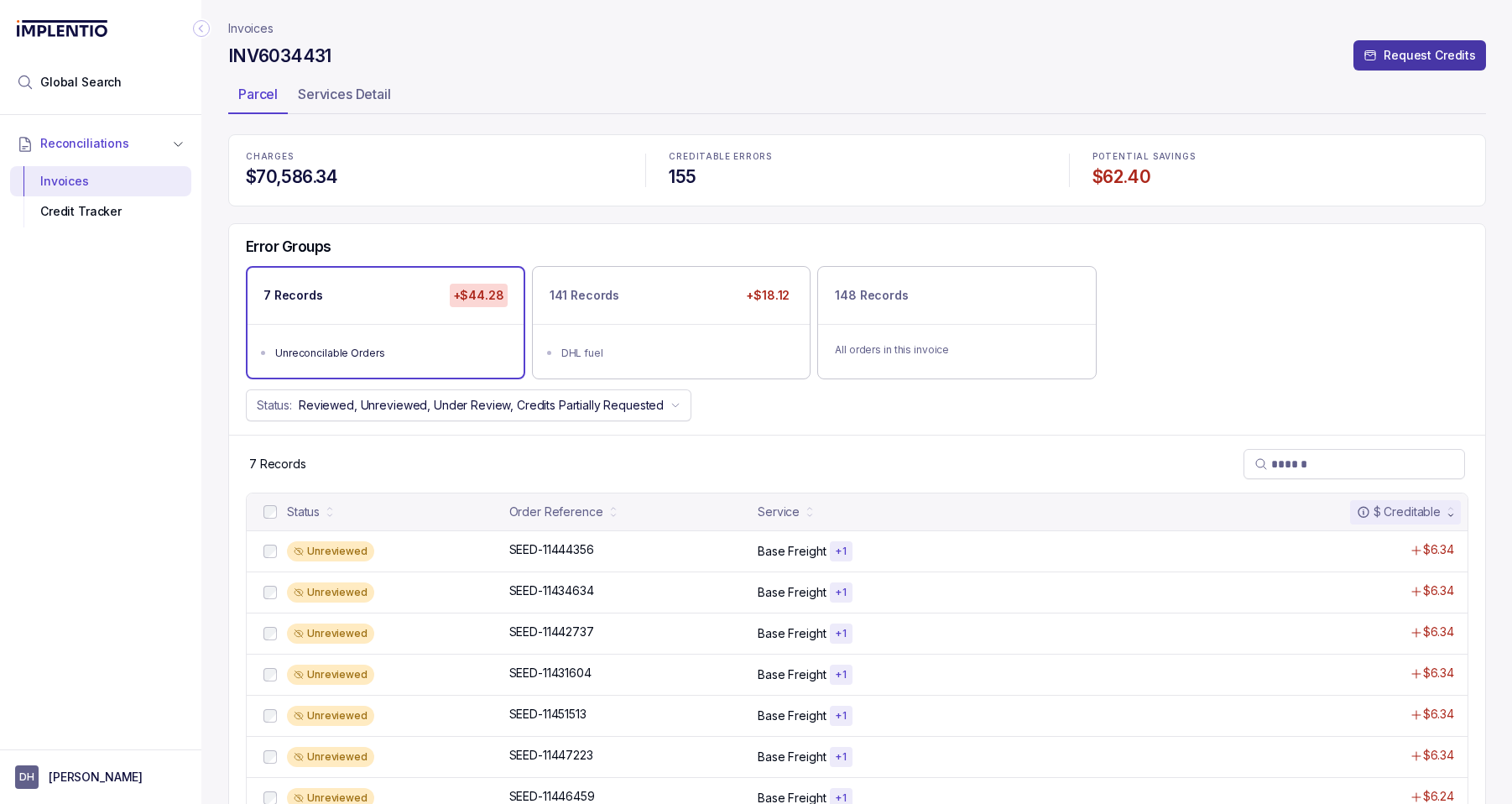
click at [1440, 52] on p "Request Credits" at bounding box center [1430, 54] width 92 height 16
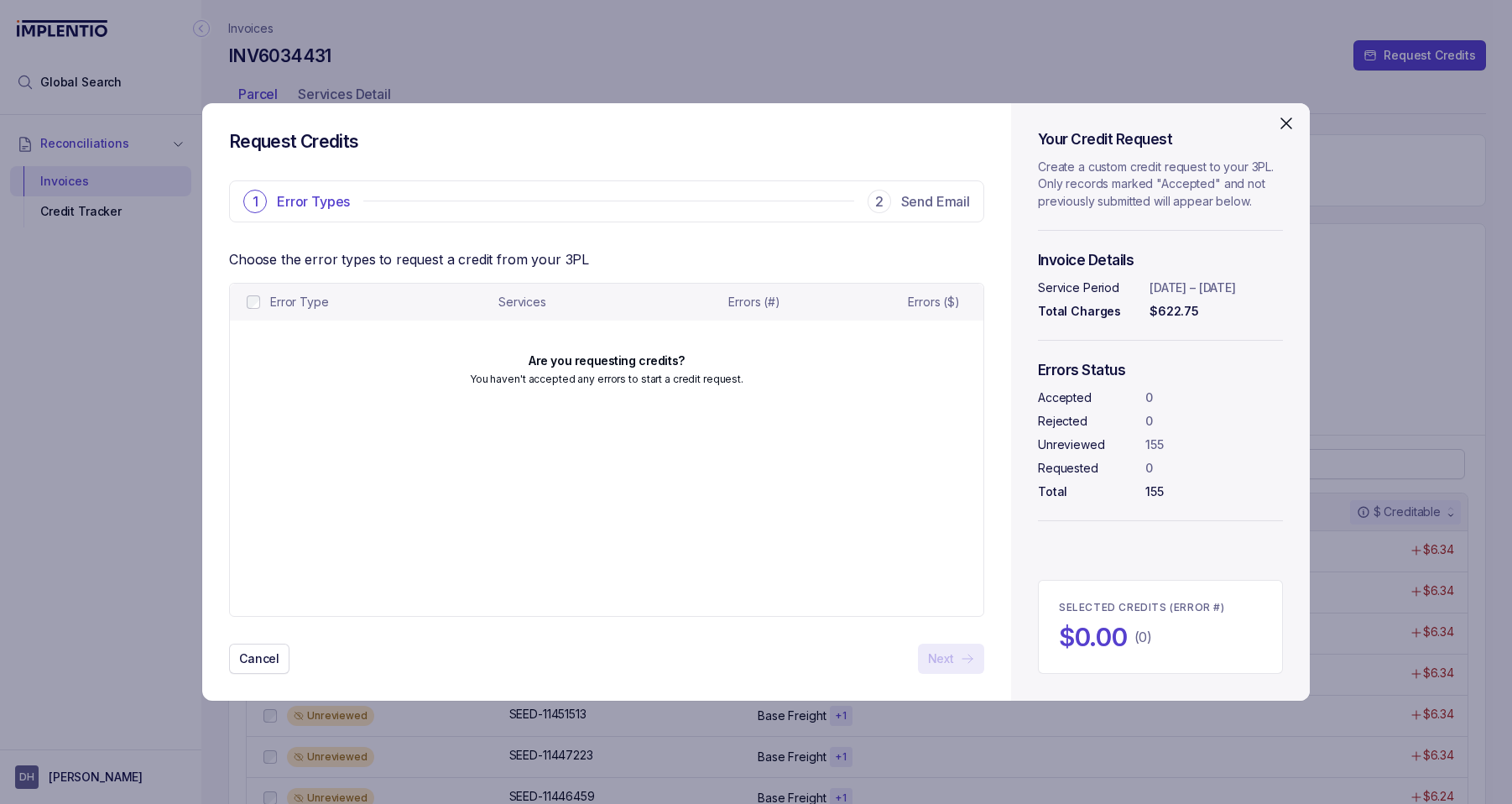
click at [1289, 117] on icon "Close" at bounding box center [1286, 122] width 20 height 20
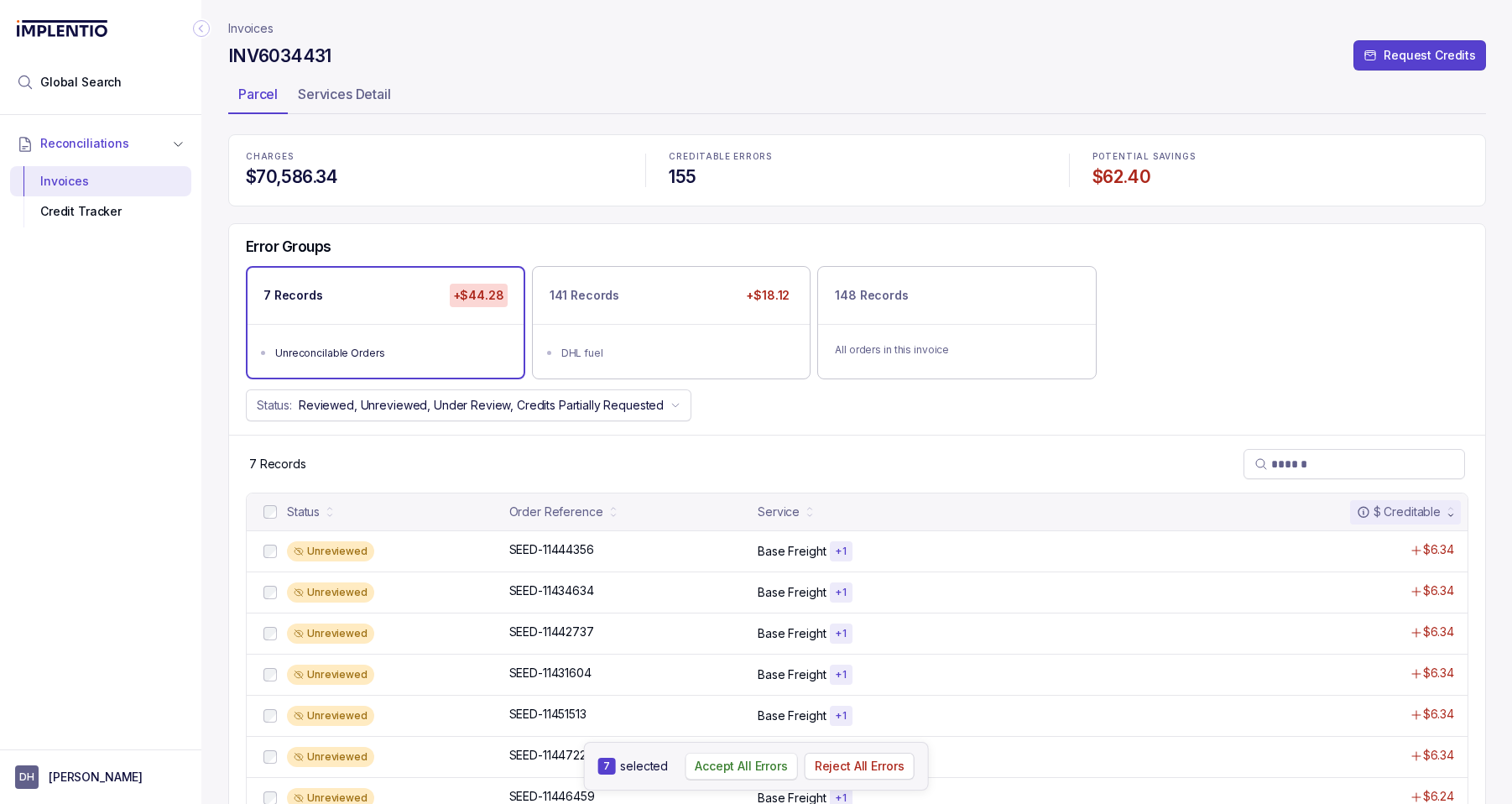
click at [747, 763] on p "Accept All Errors" at bounding box center [741, 765] width 93 height 16
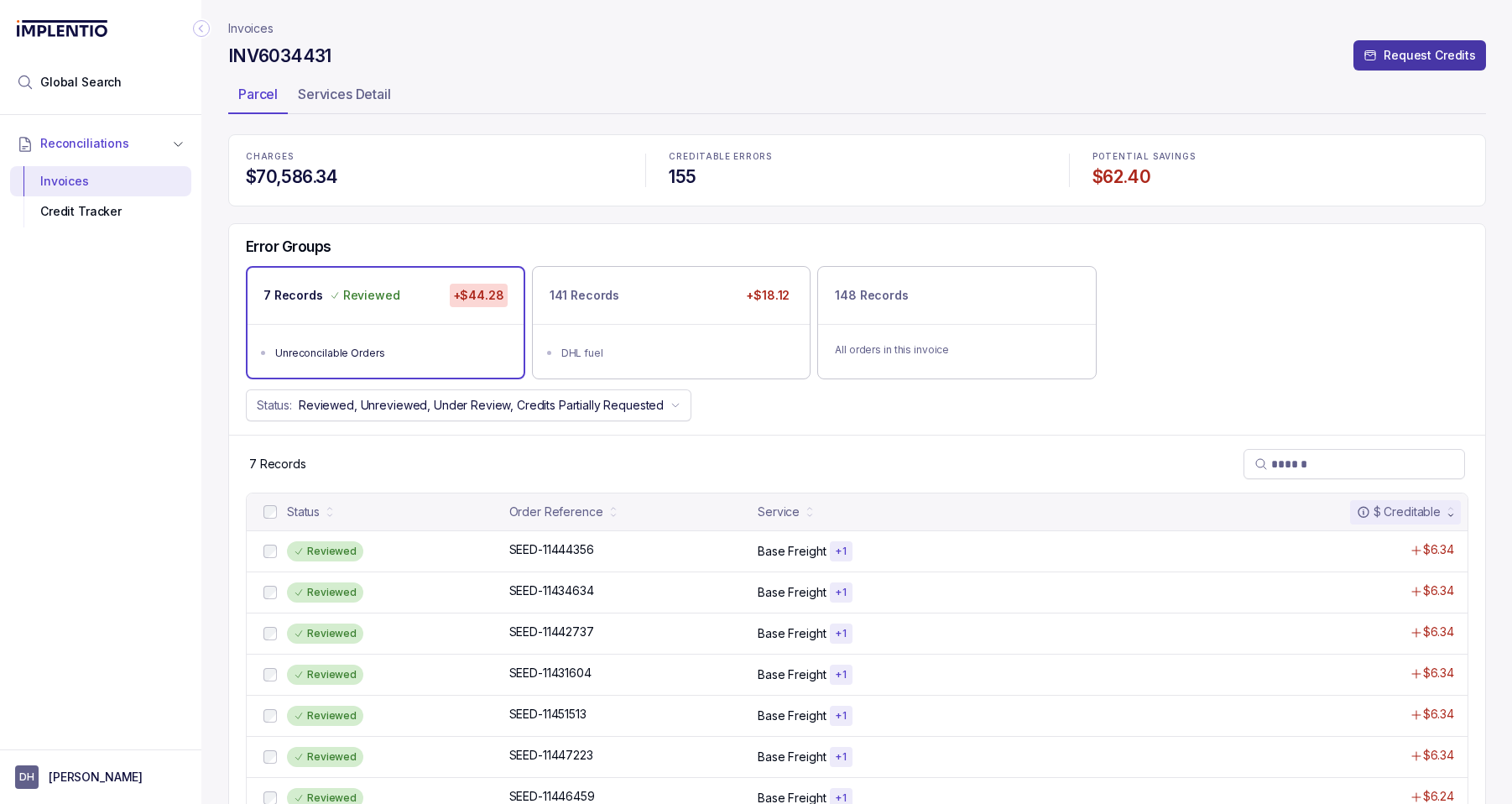
click at [1427, 57] on p "Request Credits" at bounding box center [1430, 54] width 92 height 16
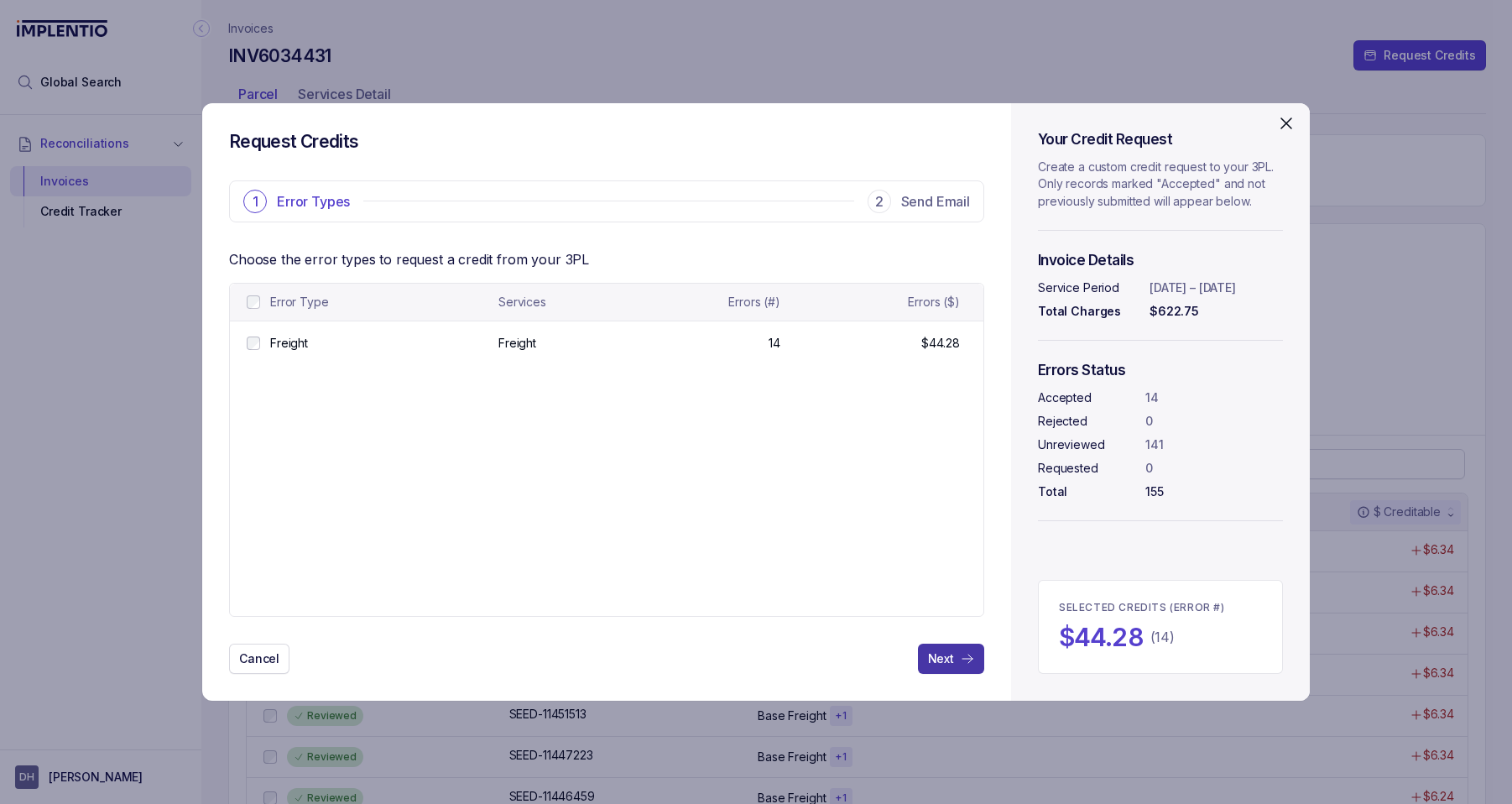
click at [936, 664] on p "Next" at bounding box center [942, 658] width 26 height 16
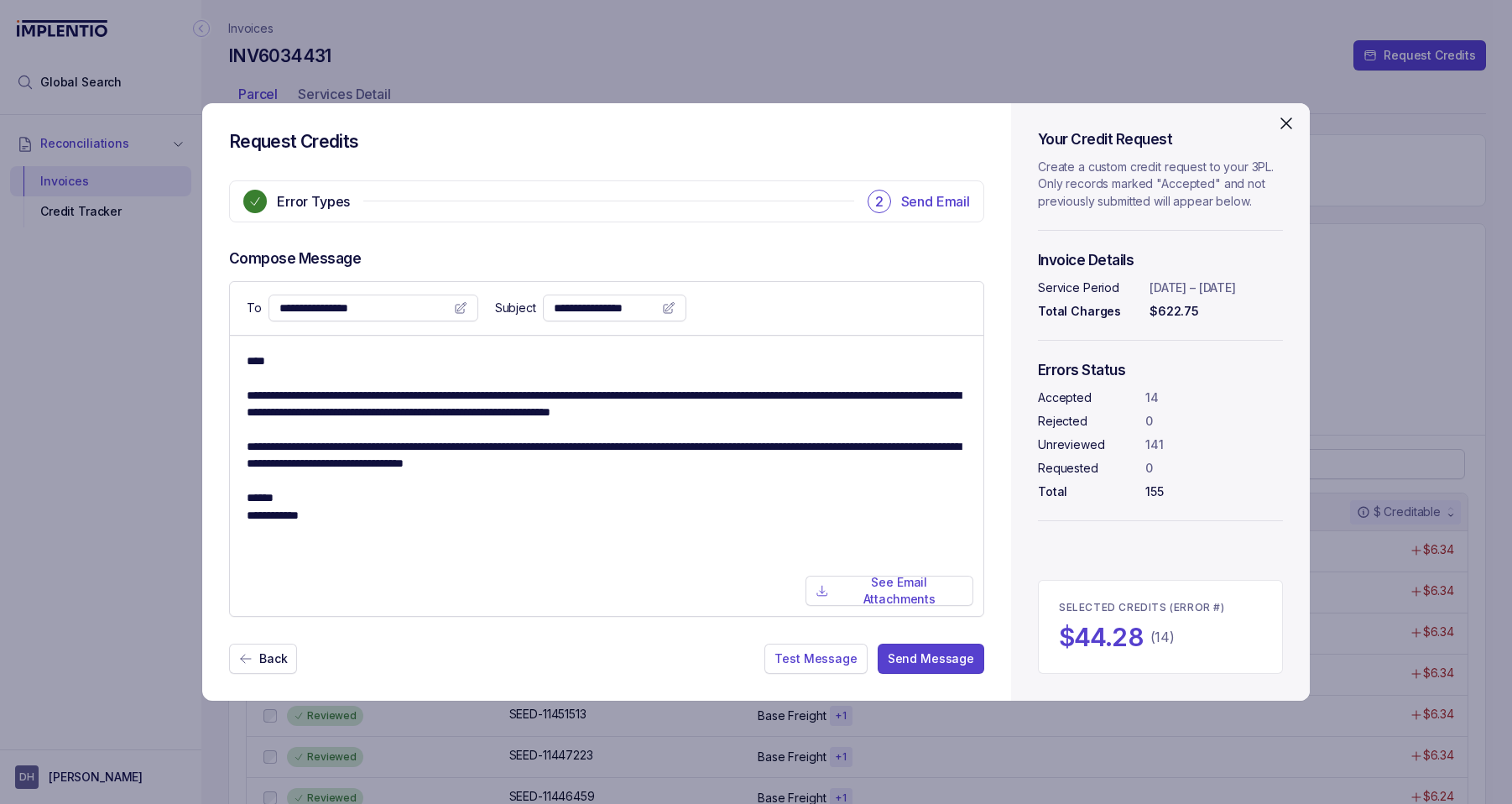
click at [454, 307] on icon at bounding box center [461, 308] width 14 height 14
click at [255, 660] on button "Back" at bounding box center [262, 658] width 68 height 30
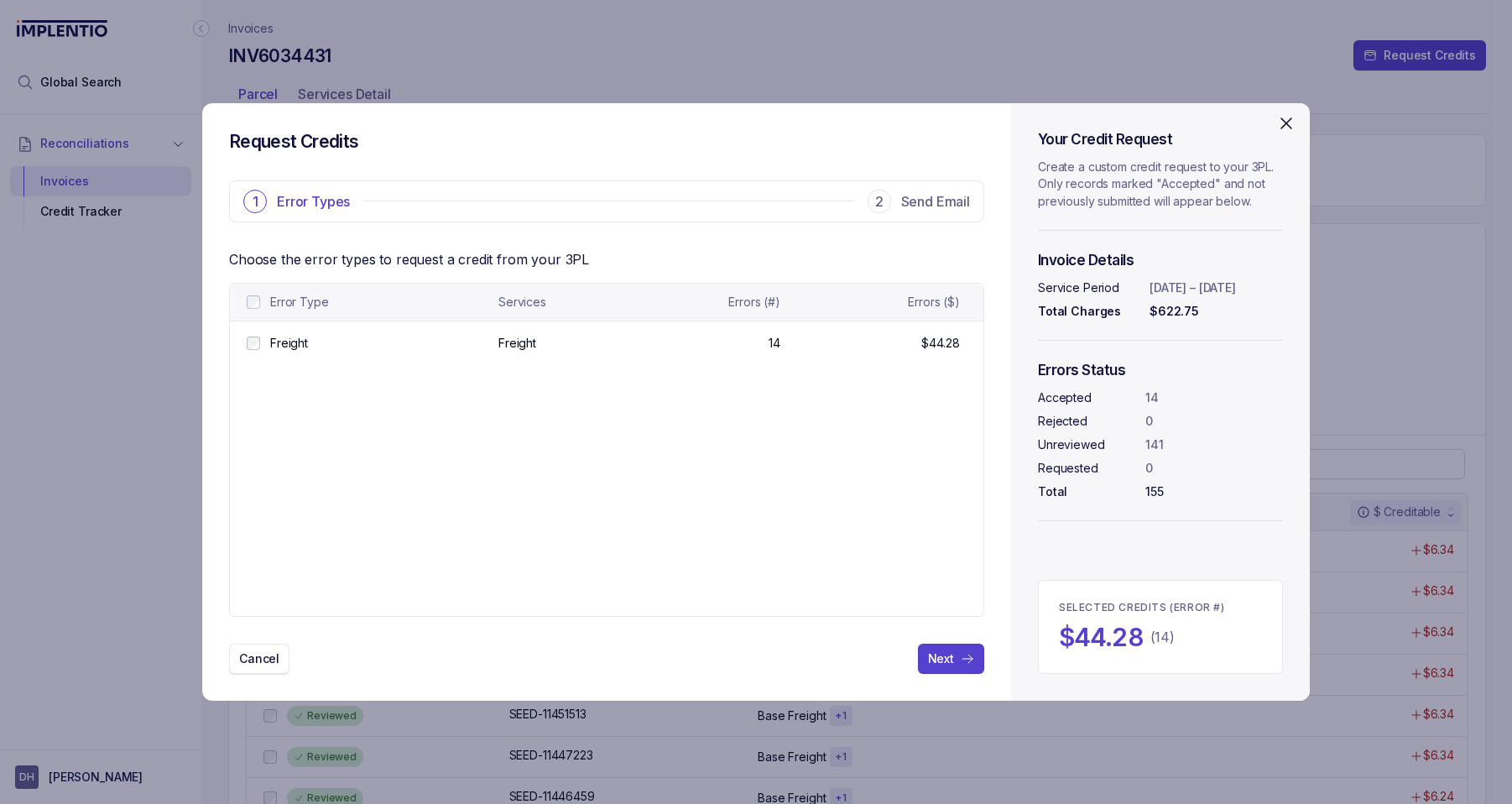
click at [260, 660] on p "Cancel" at bounding box center [259, 658] width 41 height 16
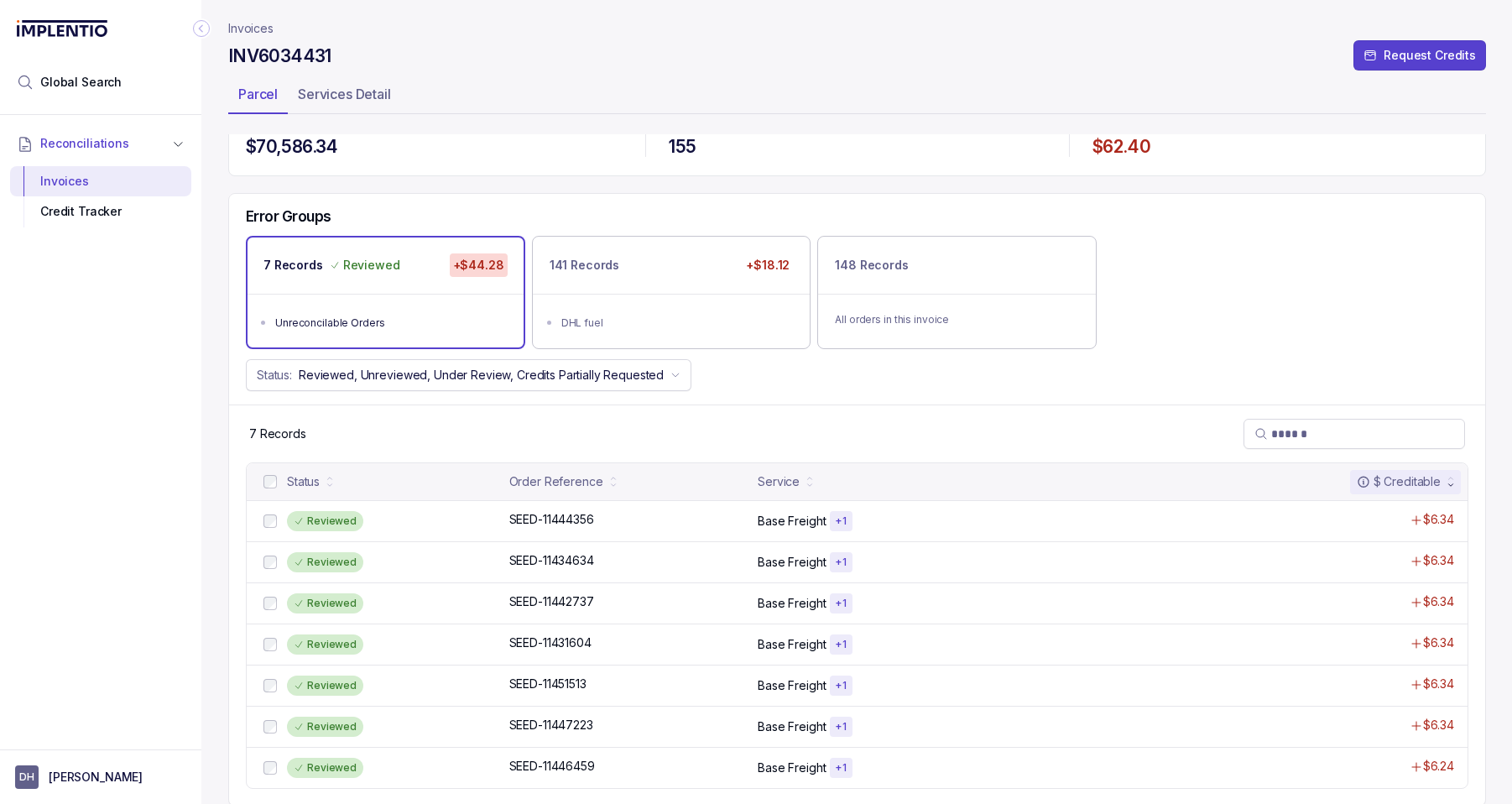
scroll to position [33, 0]
click at [236, 26] on p "Invoices" at bounding box center [251, 28] width 46 height 16
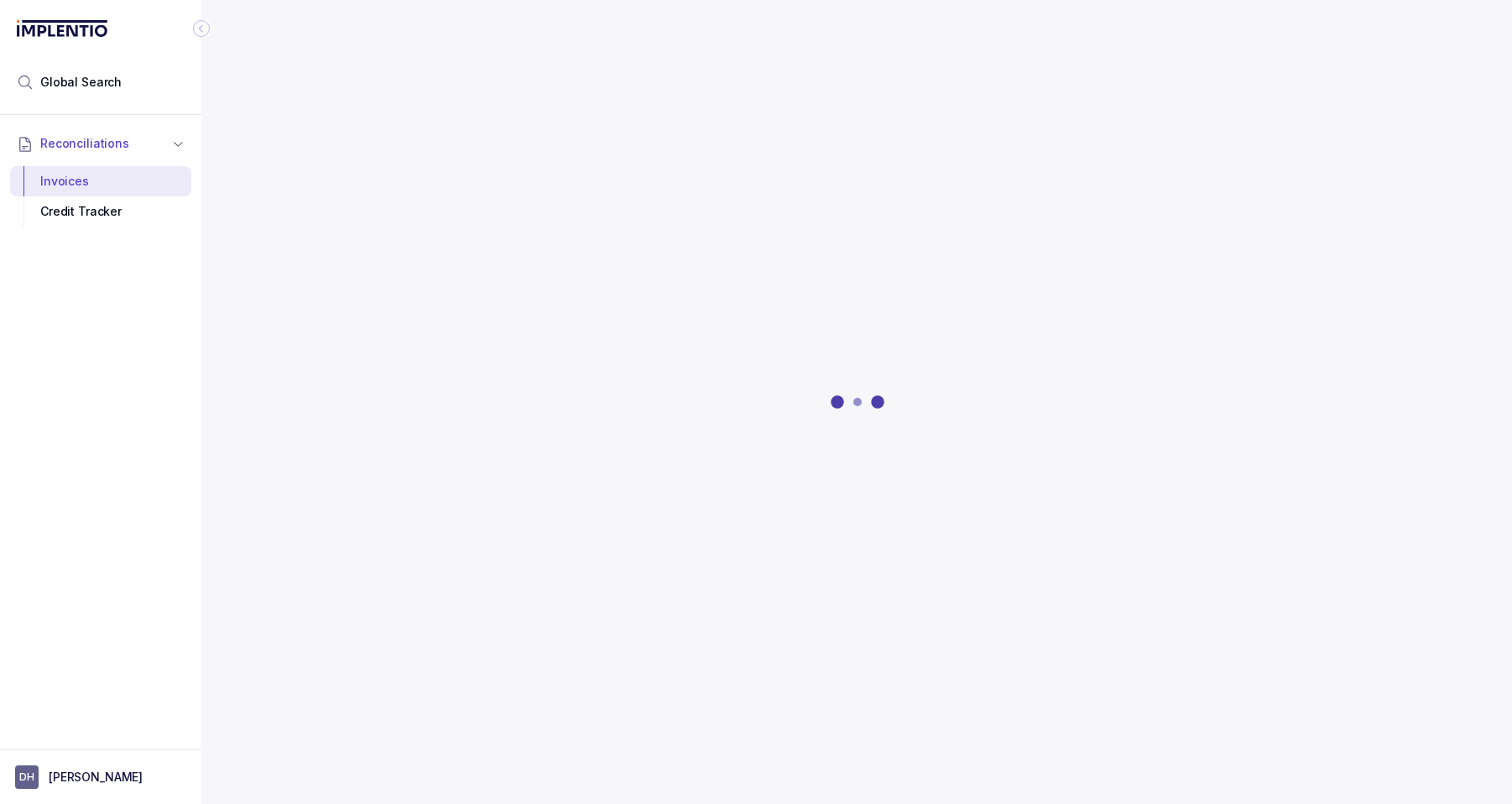
click at [590, 304] on div at bounding box center [858, 402] width 1258 height 804
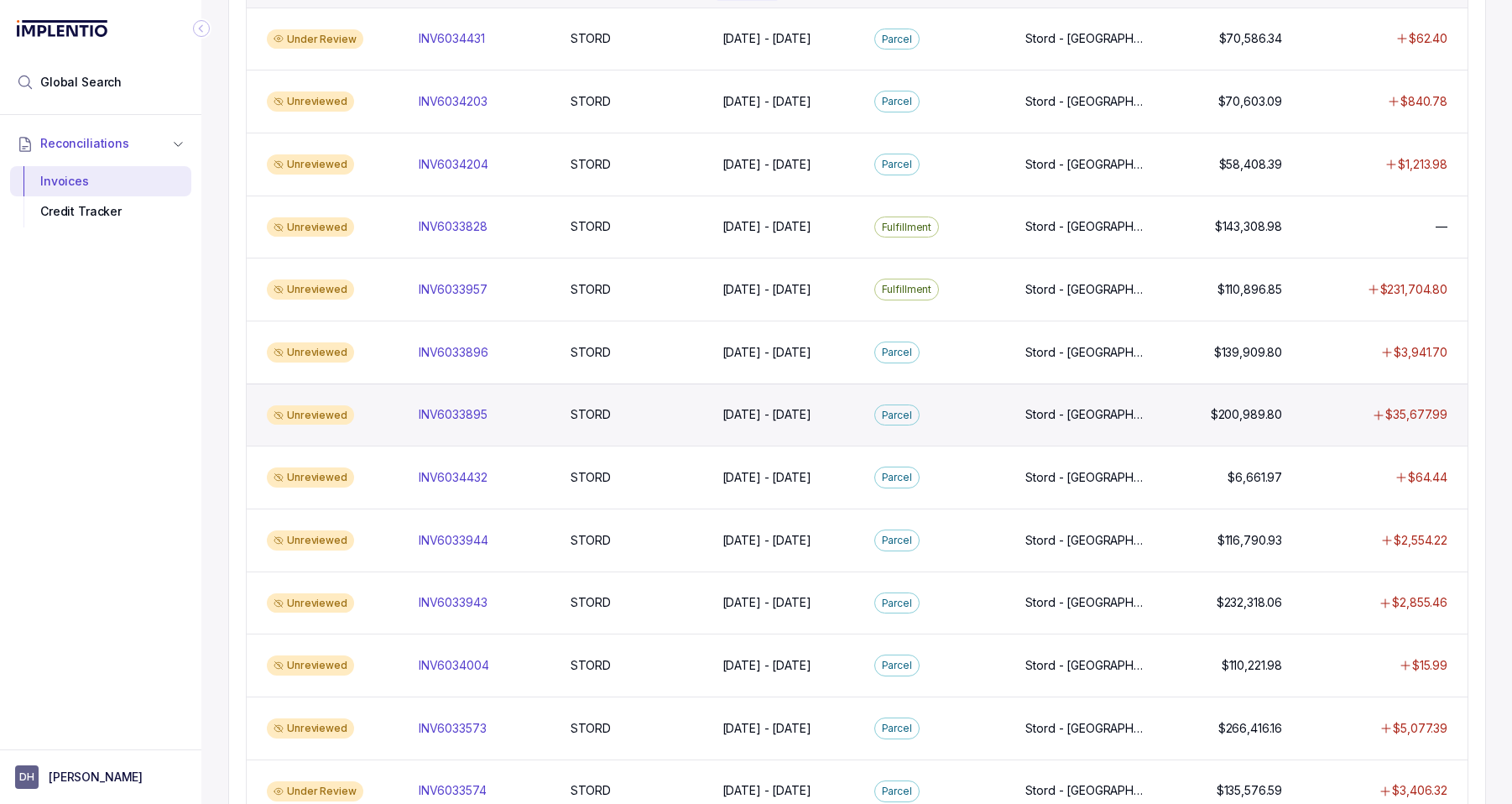
scroll to position [242, 0]
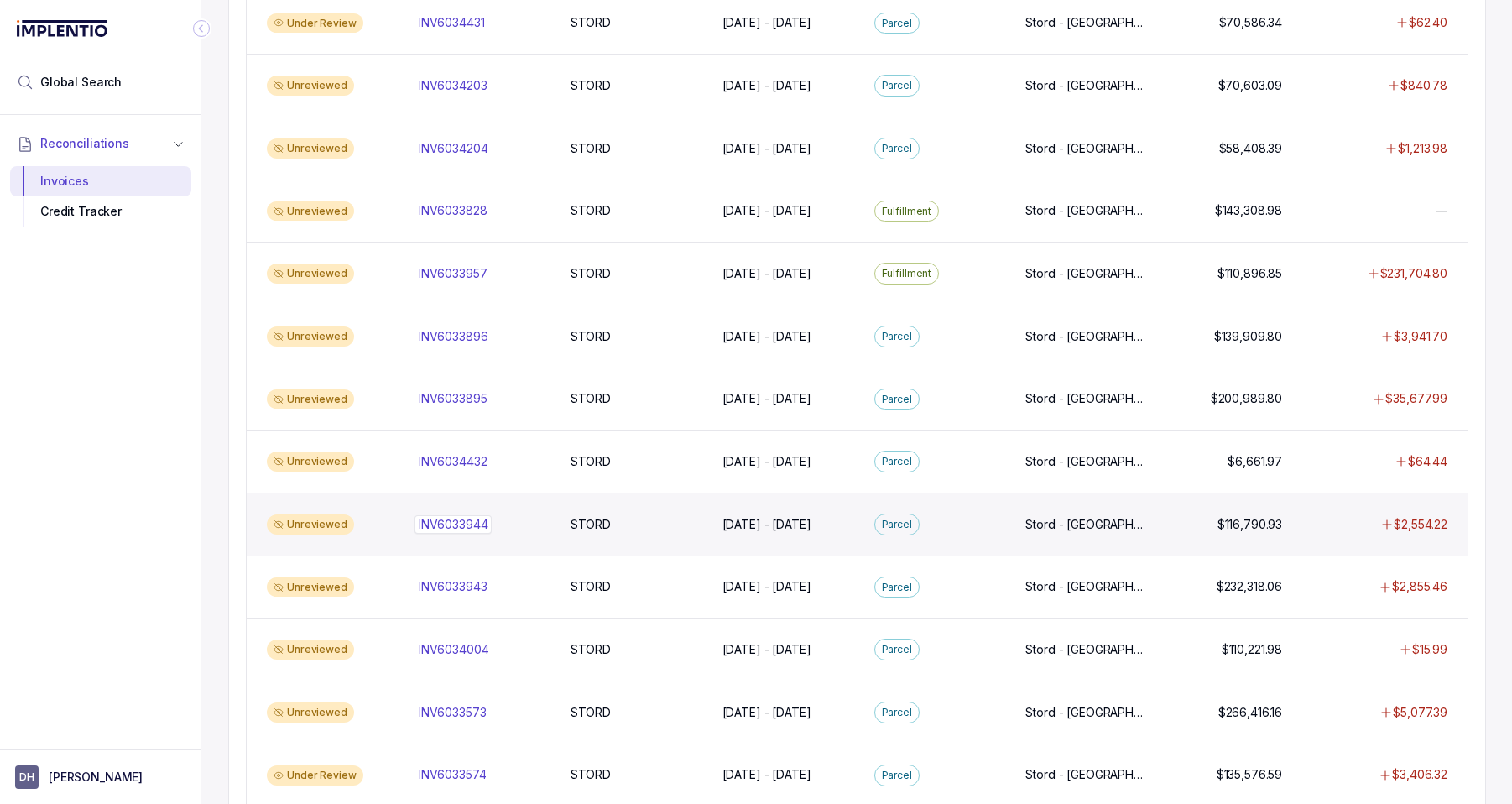
click at [454, 523] on p "INV6033944" at bounding box center [453, 524] width 78 height 18
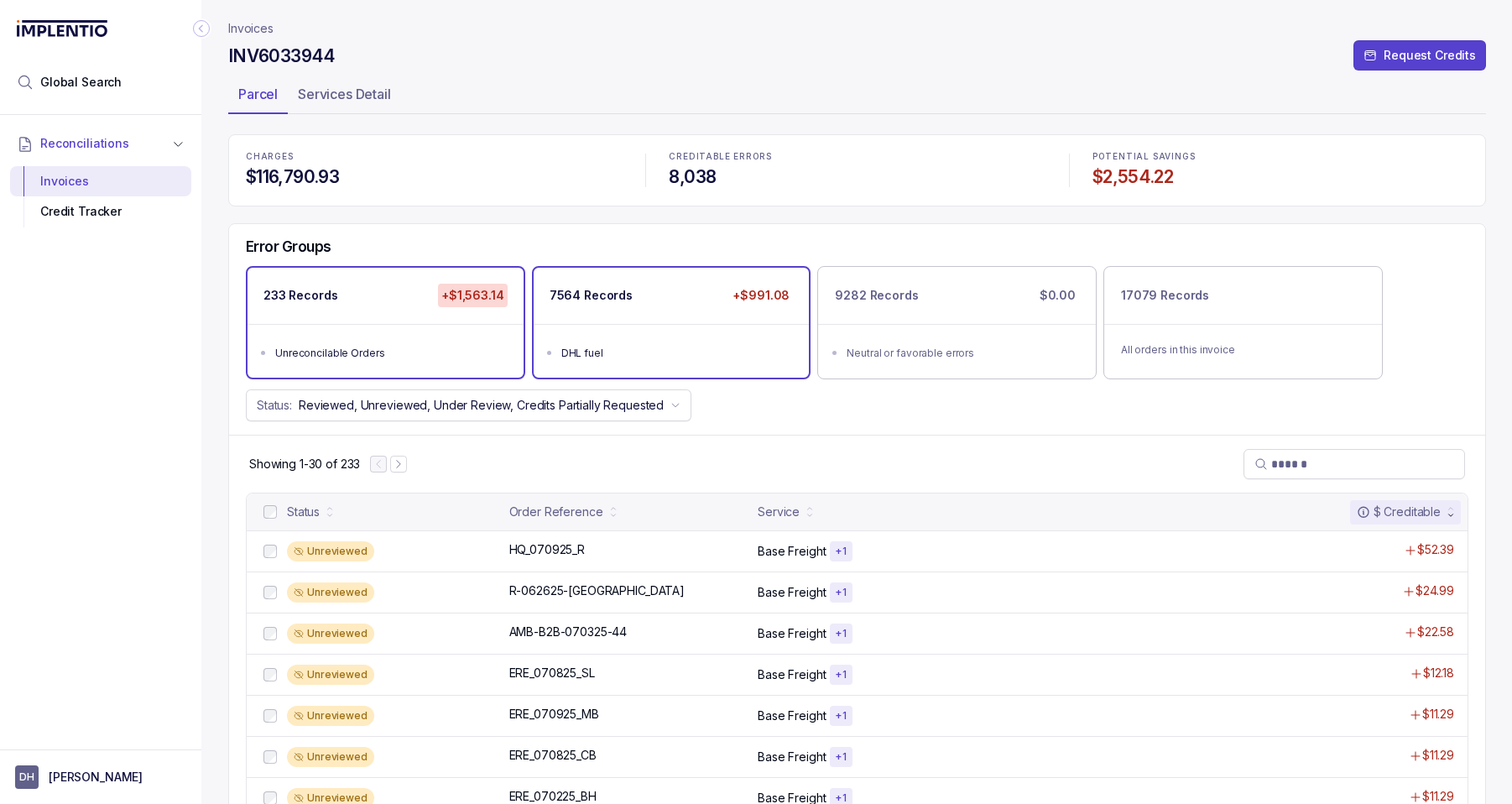
click at [695, 295] on div "7564 Records +$991.08" at bounding box center [672, 295] width 276 height 56
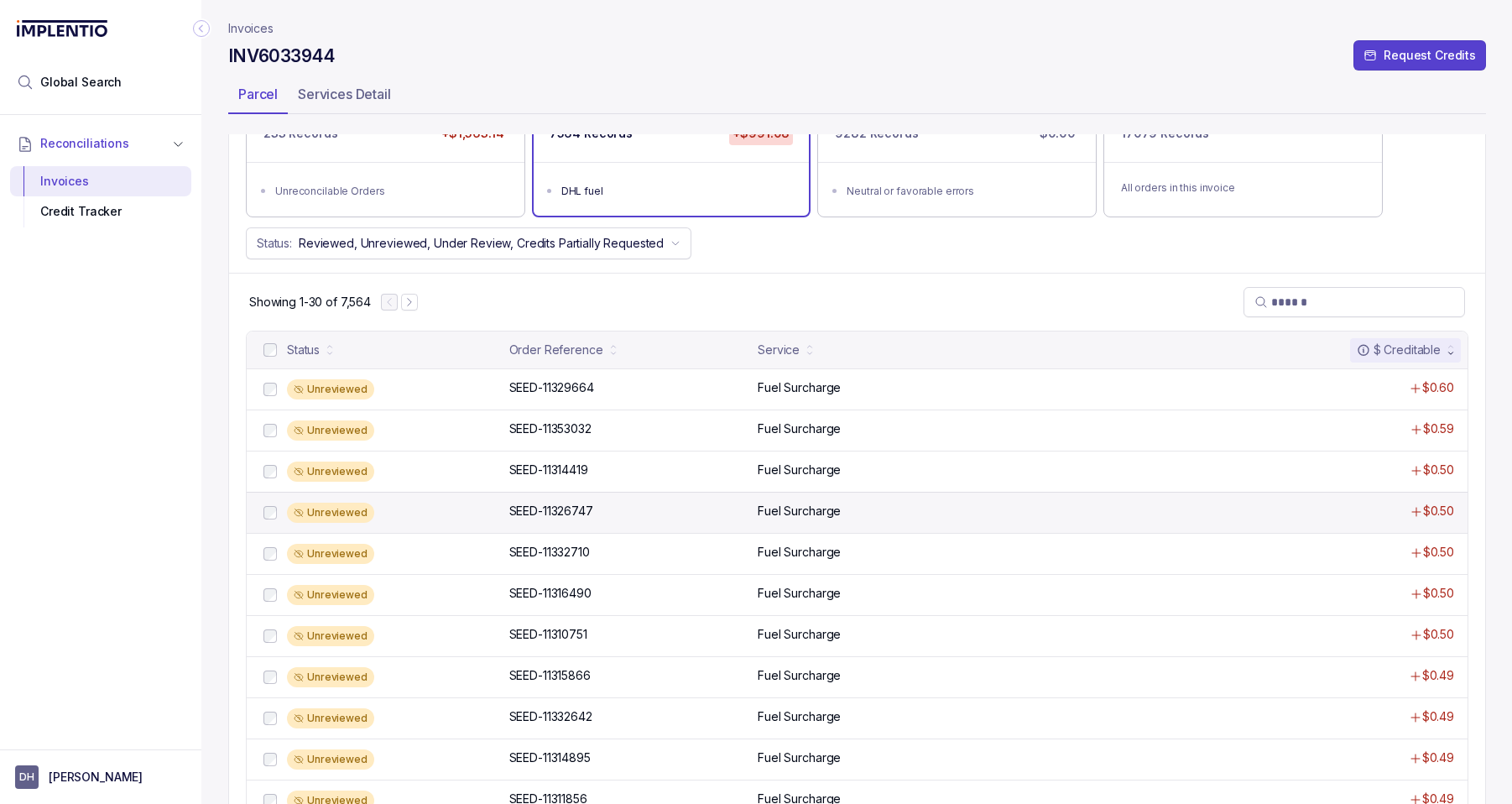
scroll to position [163, 0]
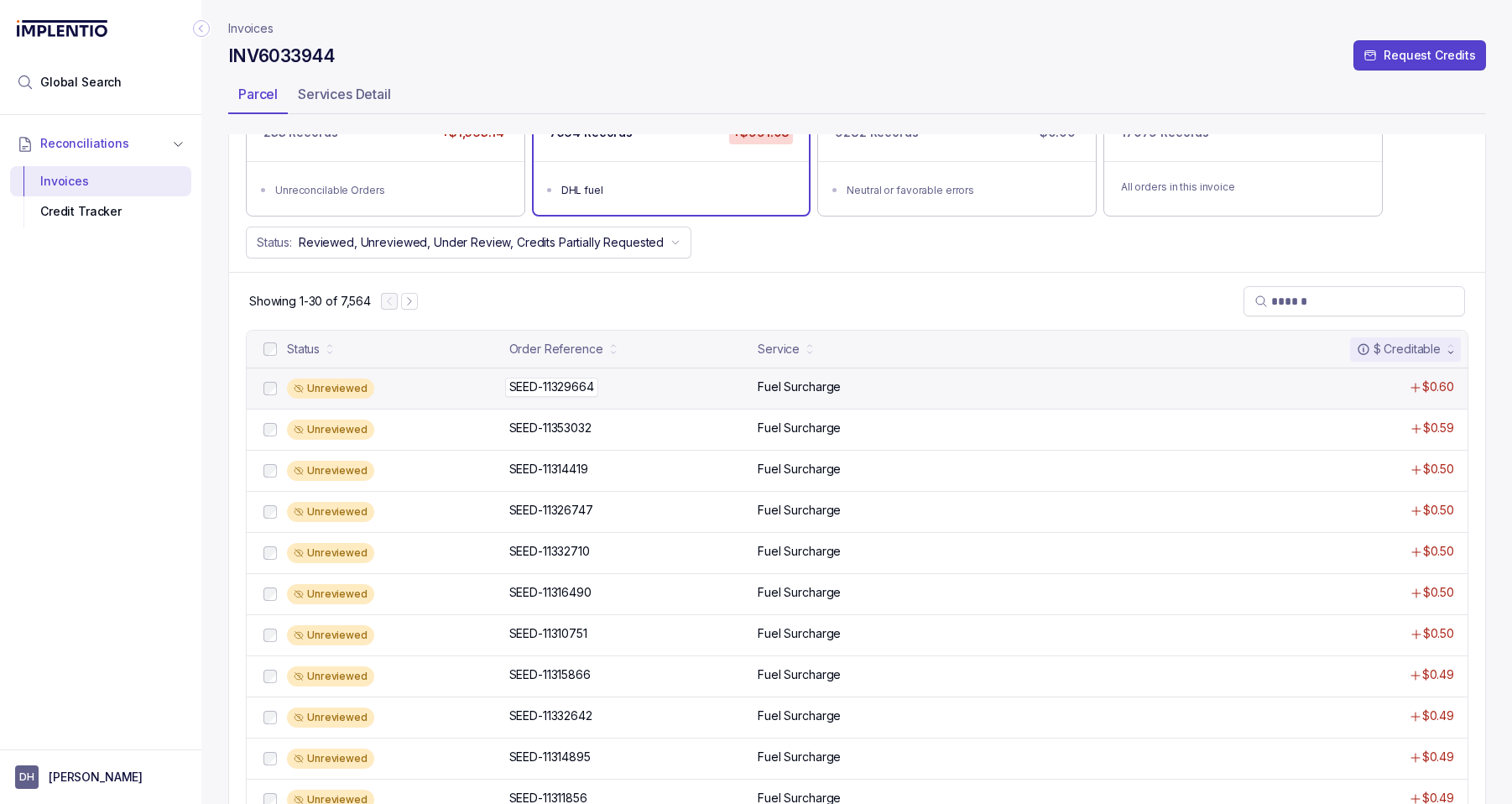
click at [669, 394] on div "SEED-11329664 SEED-11329664" at bounding box center [628, 386] width 239 height 16
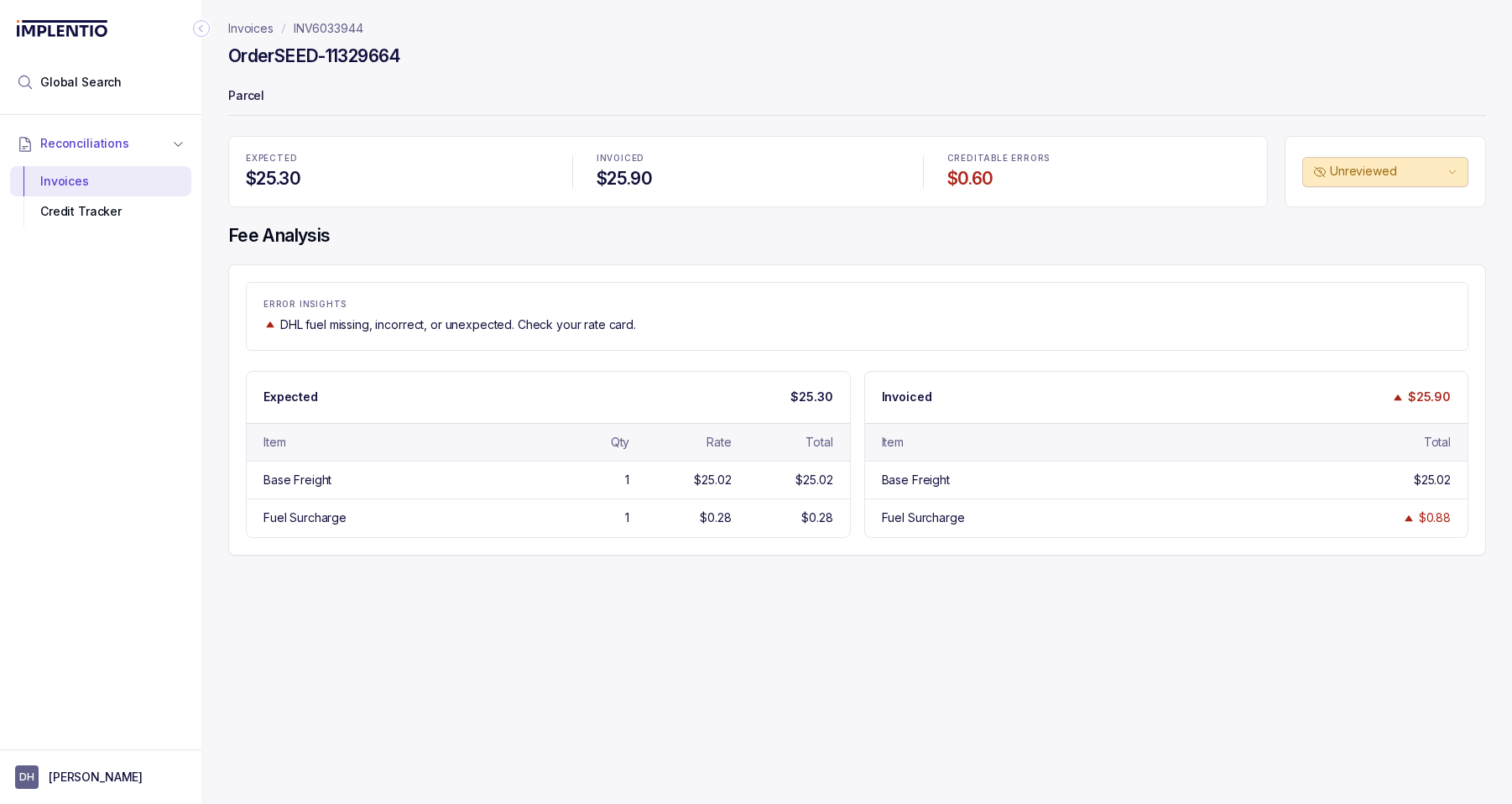
click at [202, 34] on icon "Collapse Icon" at bounding box center [201, 28] width 16 height 16
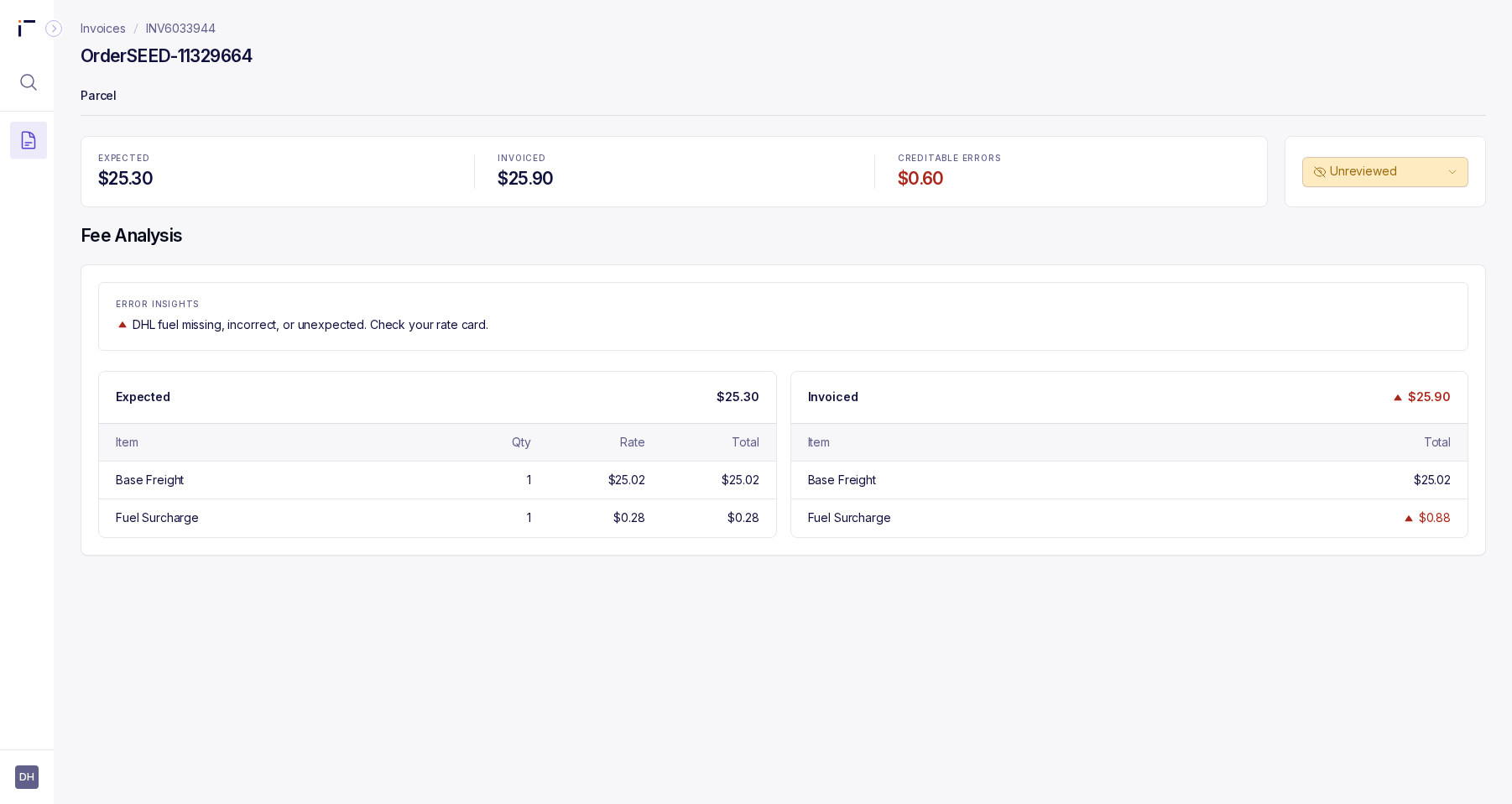
click at [86, 27] on p "Invoices" at bounding box center [103, 28] width 46 height 16
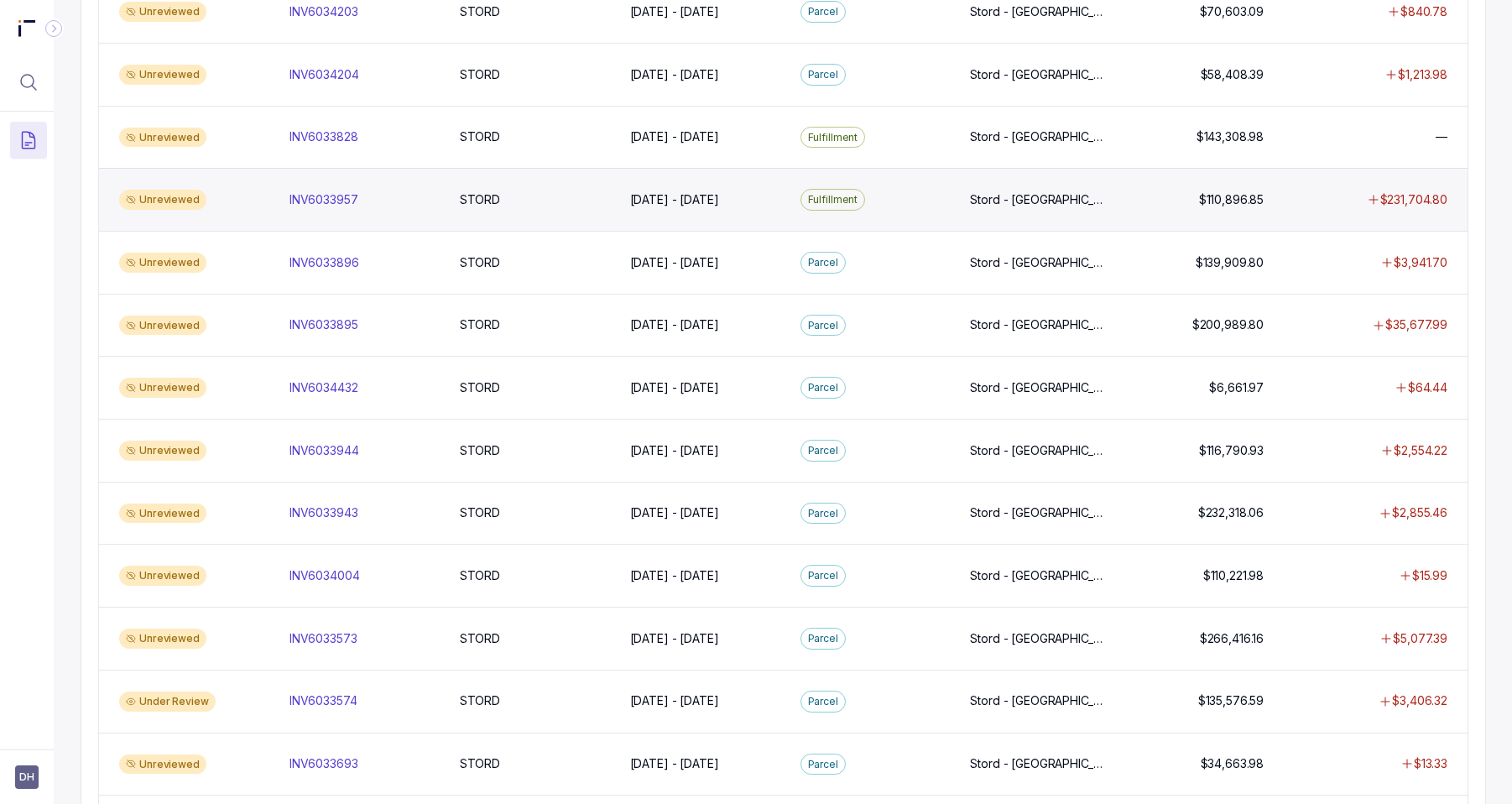
scroll to position [320, 0]
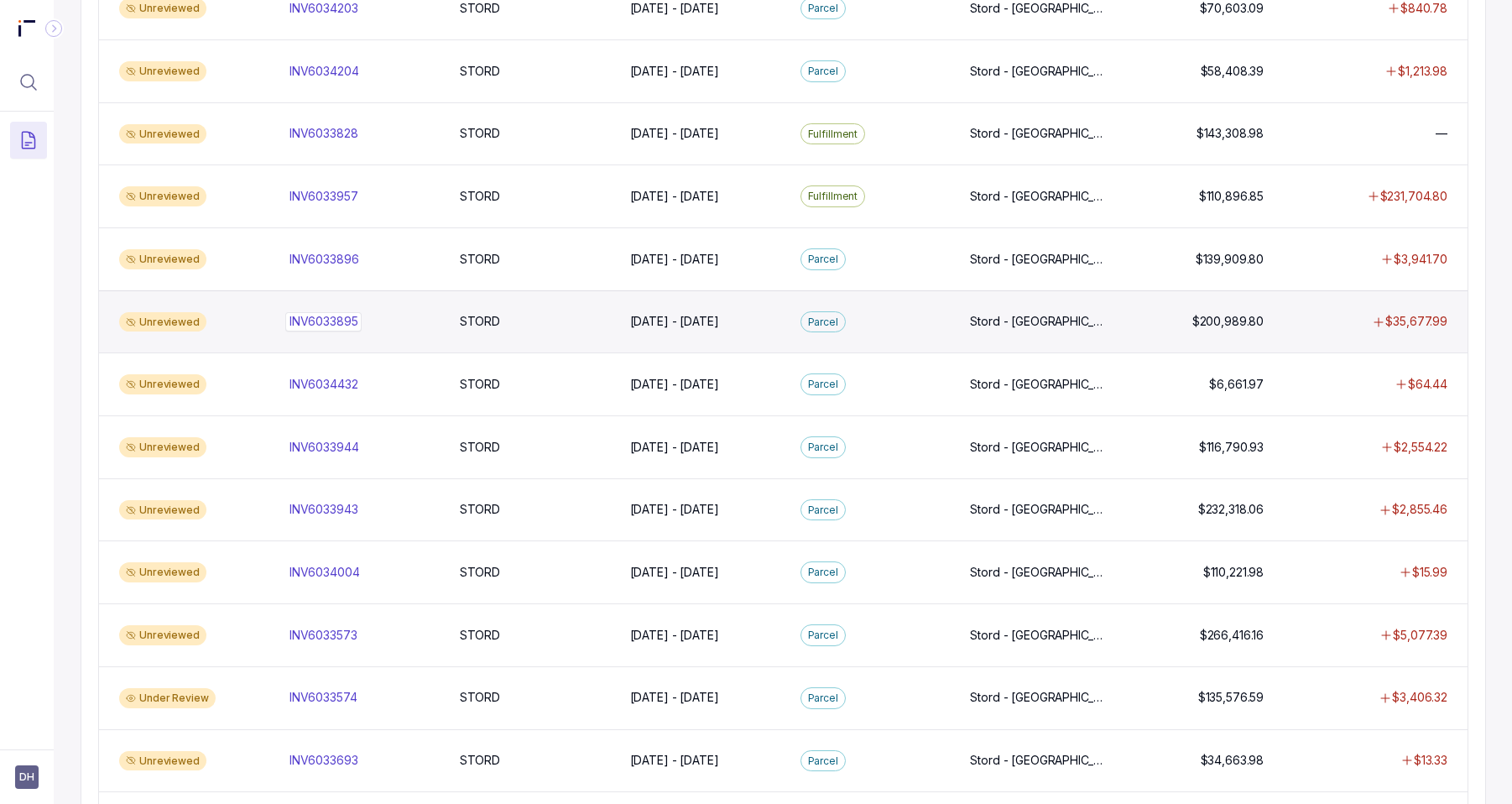
click at [319, 323] on p "INV6033895" at bounding box center [324, 321] width 77 height 18
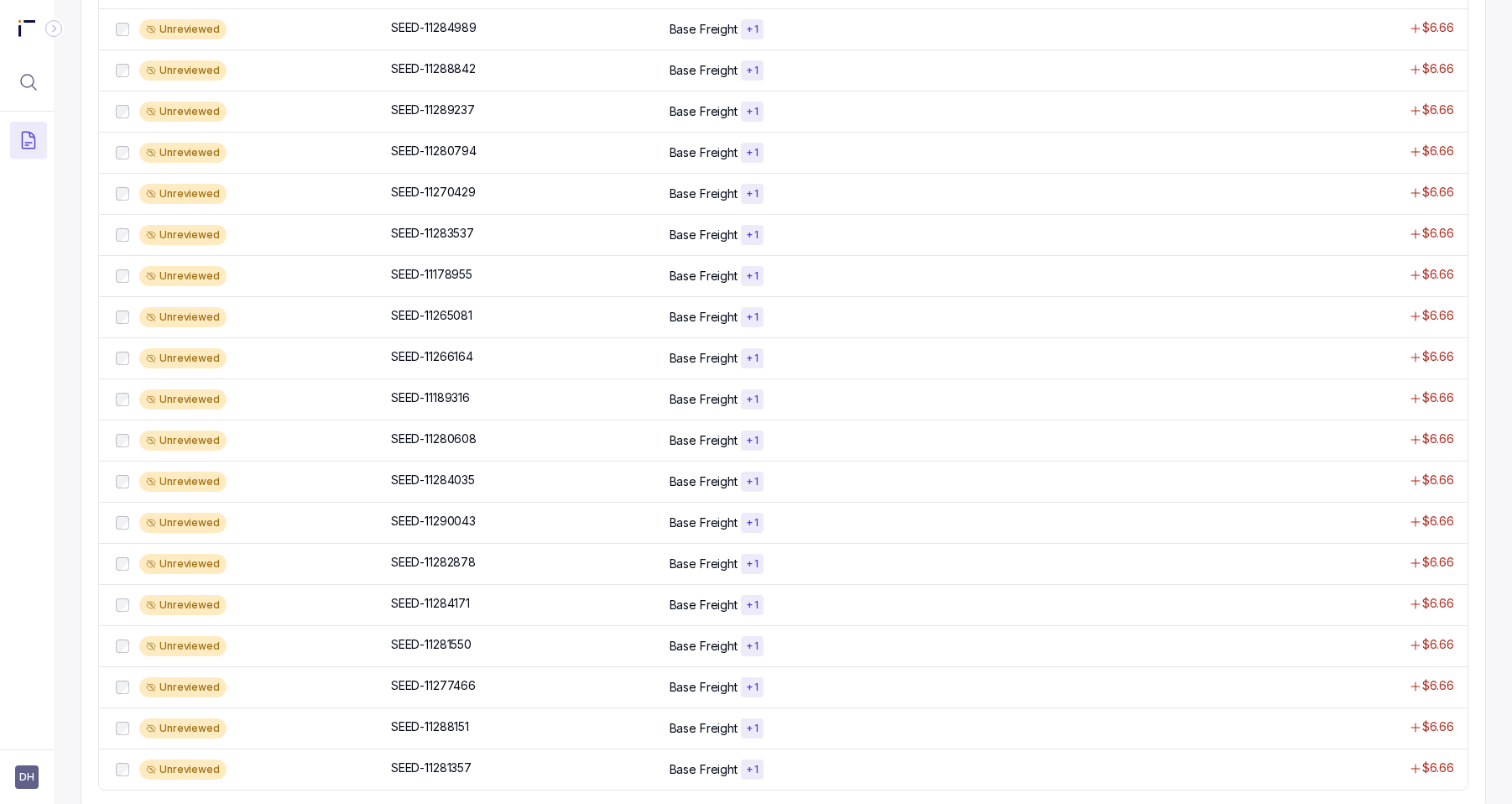
scroll to position [978, 0]
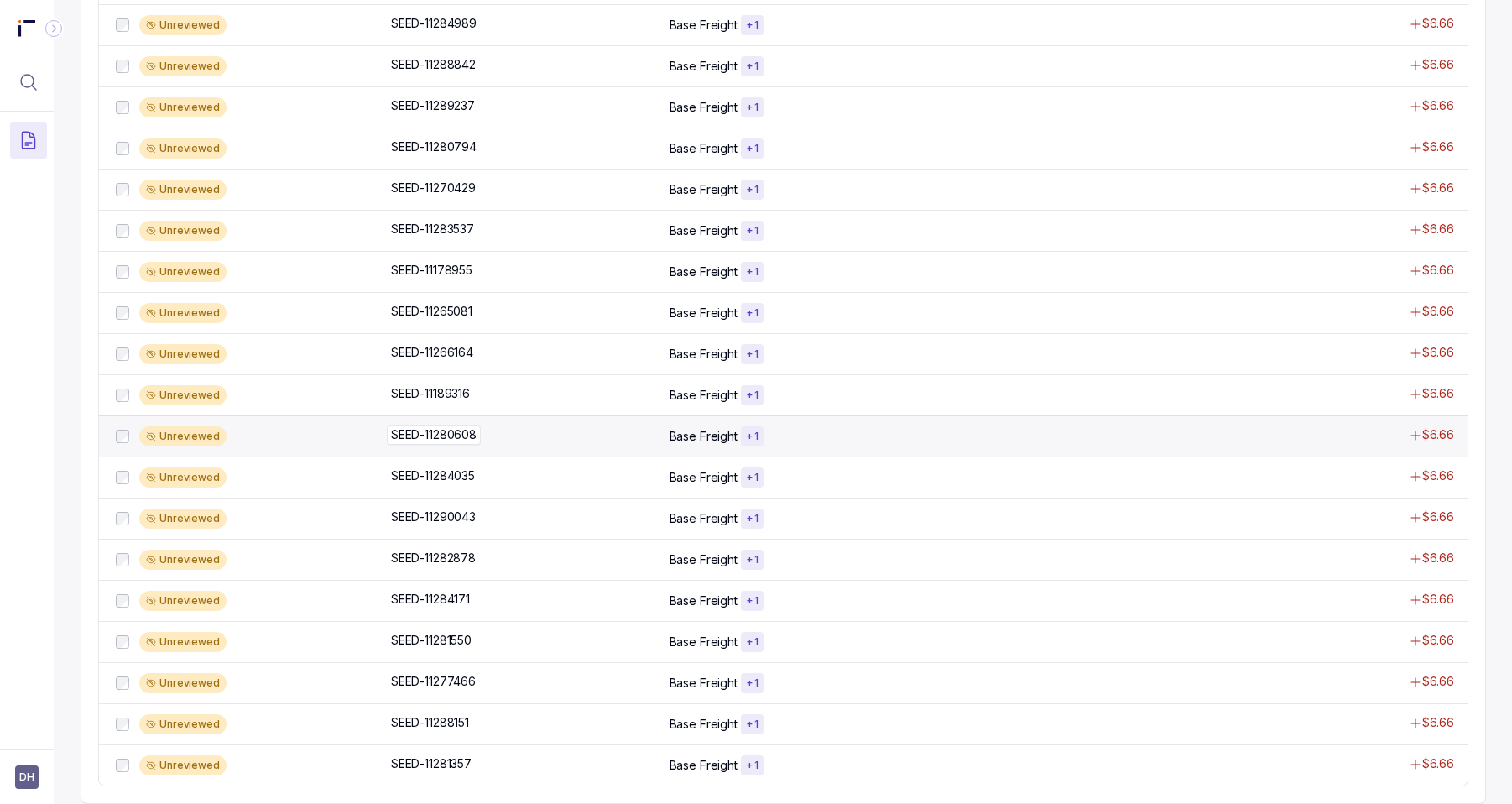
click at [643, 439] on div "SEED-11280608 SEED-11280608" at bounding box center [525, 434] width 268 height 16
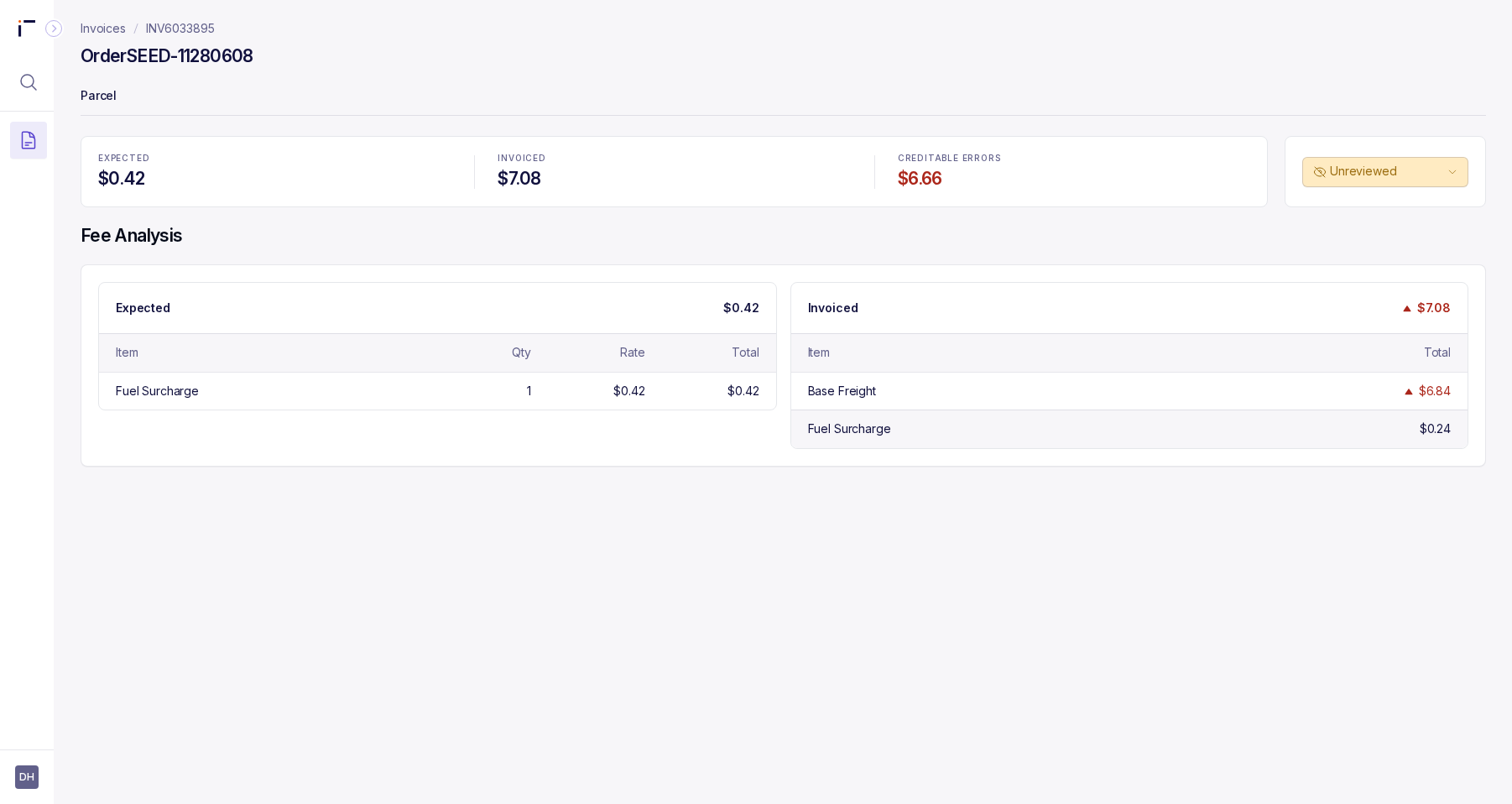
click at [898, 430] on div "Fuel Surcharge" at bounding box center [959, 428] width 301 height 16
click at [116, 29] on p "Invoices" at bounding box center [103, 28] width 46 height 16
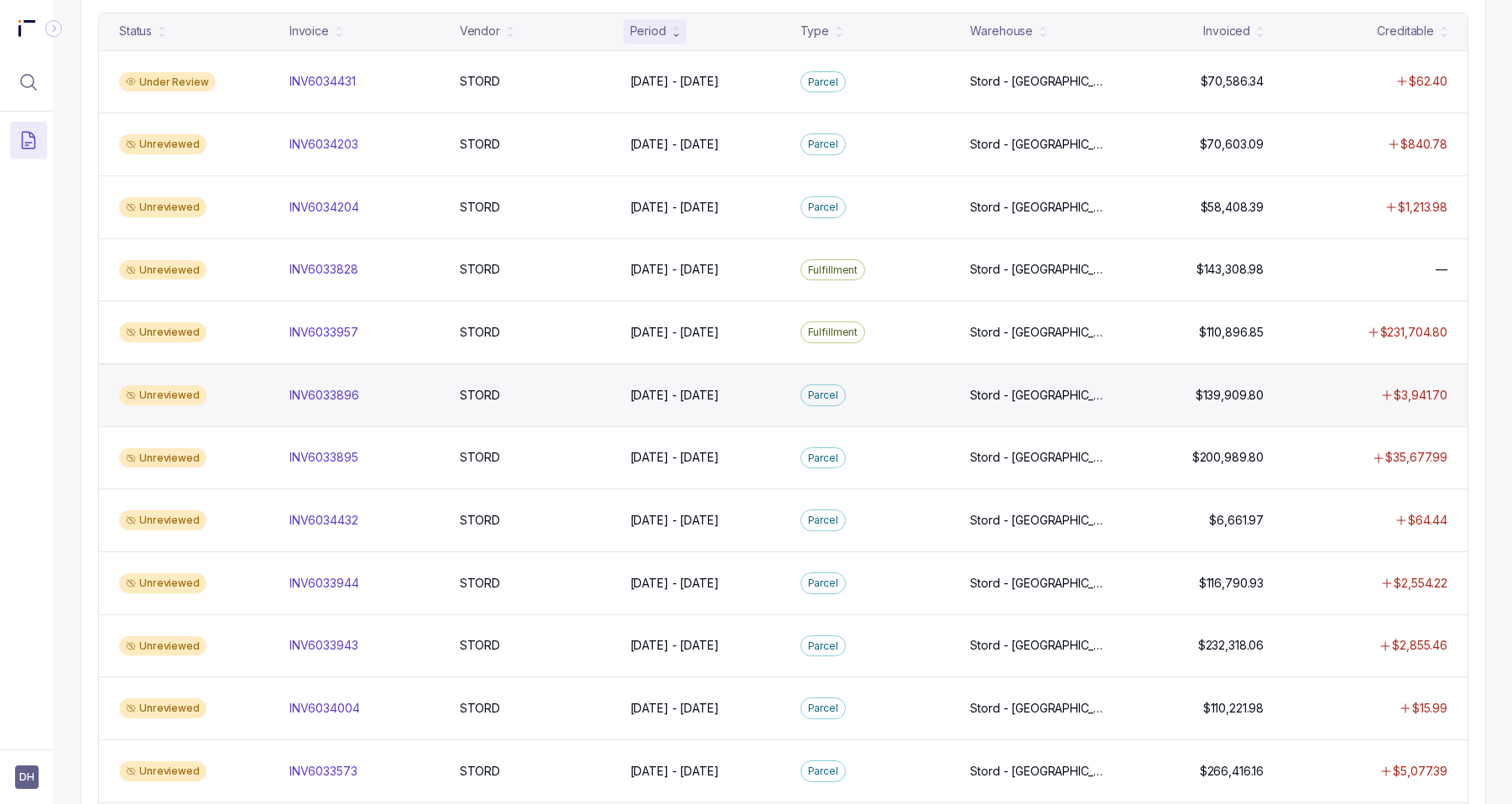
scroll to position [272, 0]
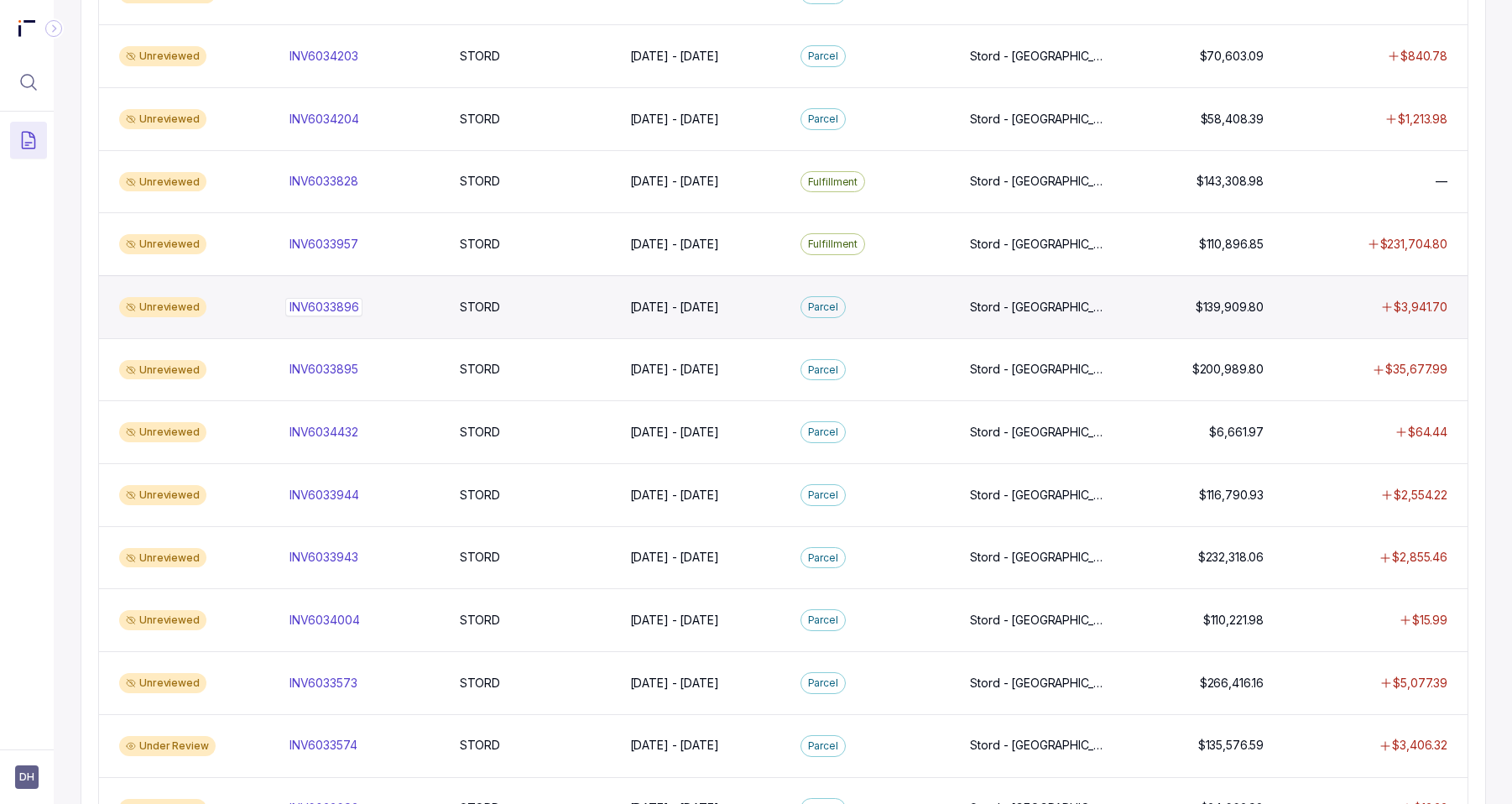
click at [320, 308] on p "INV6033896" at bounding box center [324, 306] width 78 height 18
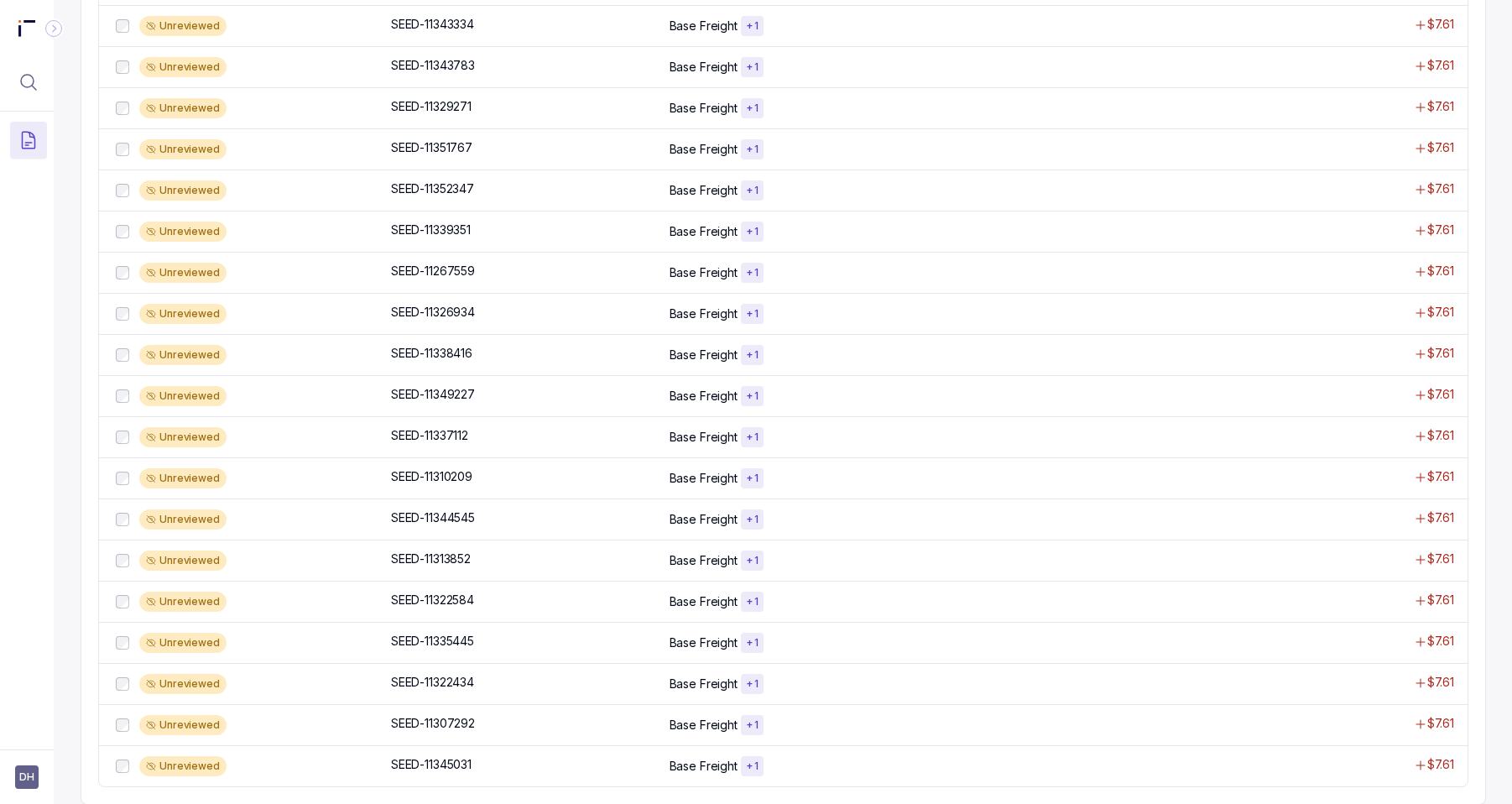
scroll to position [978, 0]
click at [545, 567] on div "Unreviewed SEED-11313852 SEED-11313852 Base Freight + 1 $7.61" at bounding box center [784, 559] width 1369 height 41
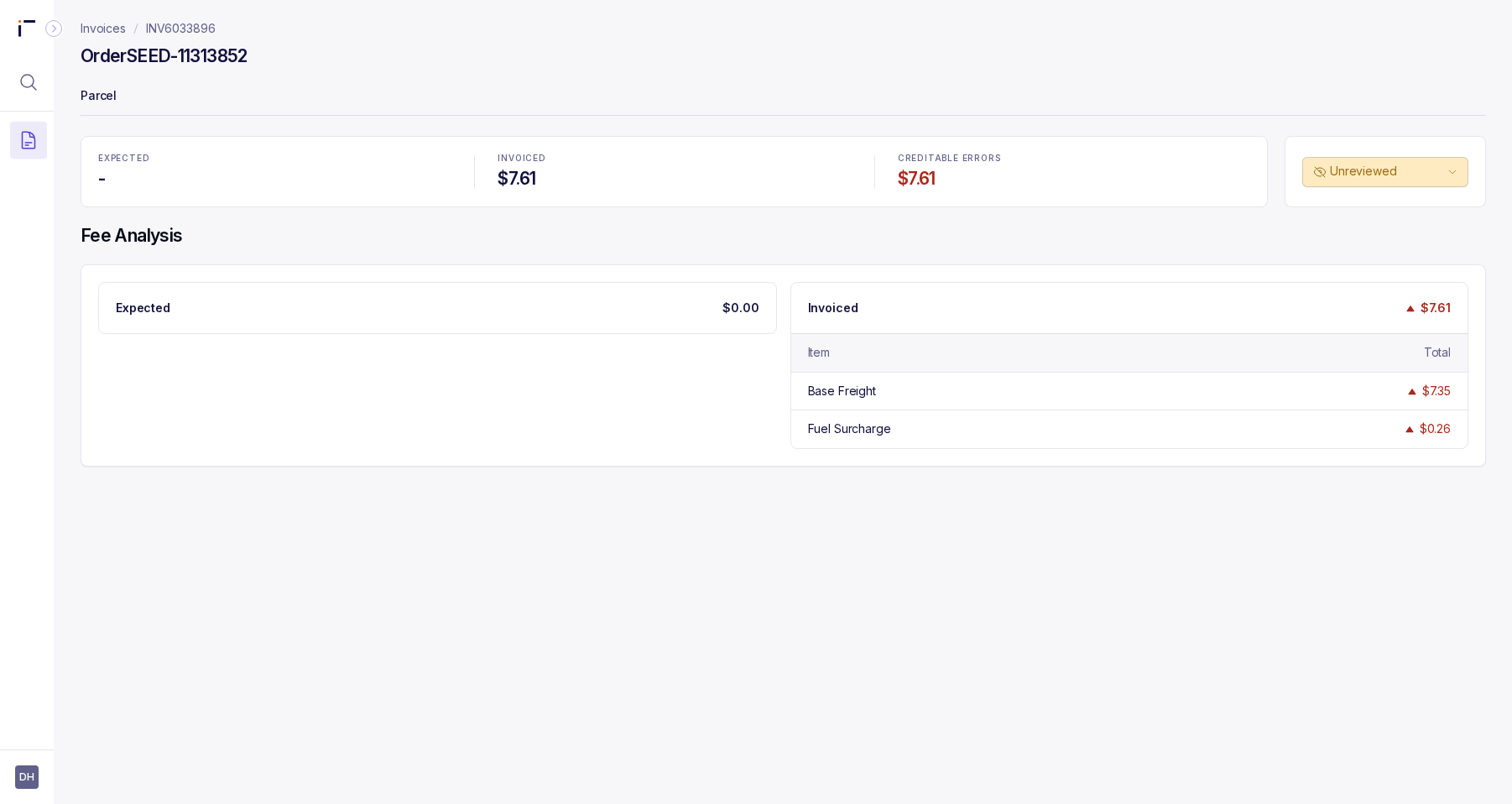
click at [114, 28] on p "Invoices" at bounding box center [103, 28] width 46 height 16
